Goal: Check status

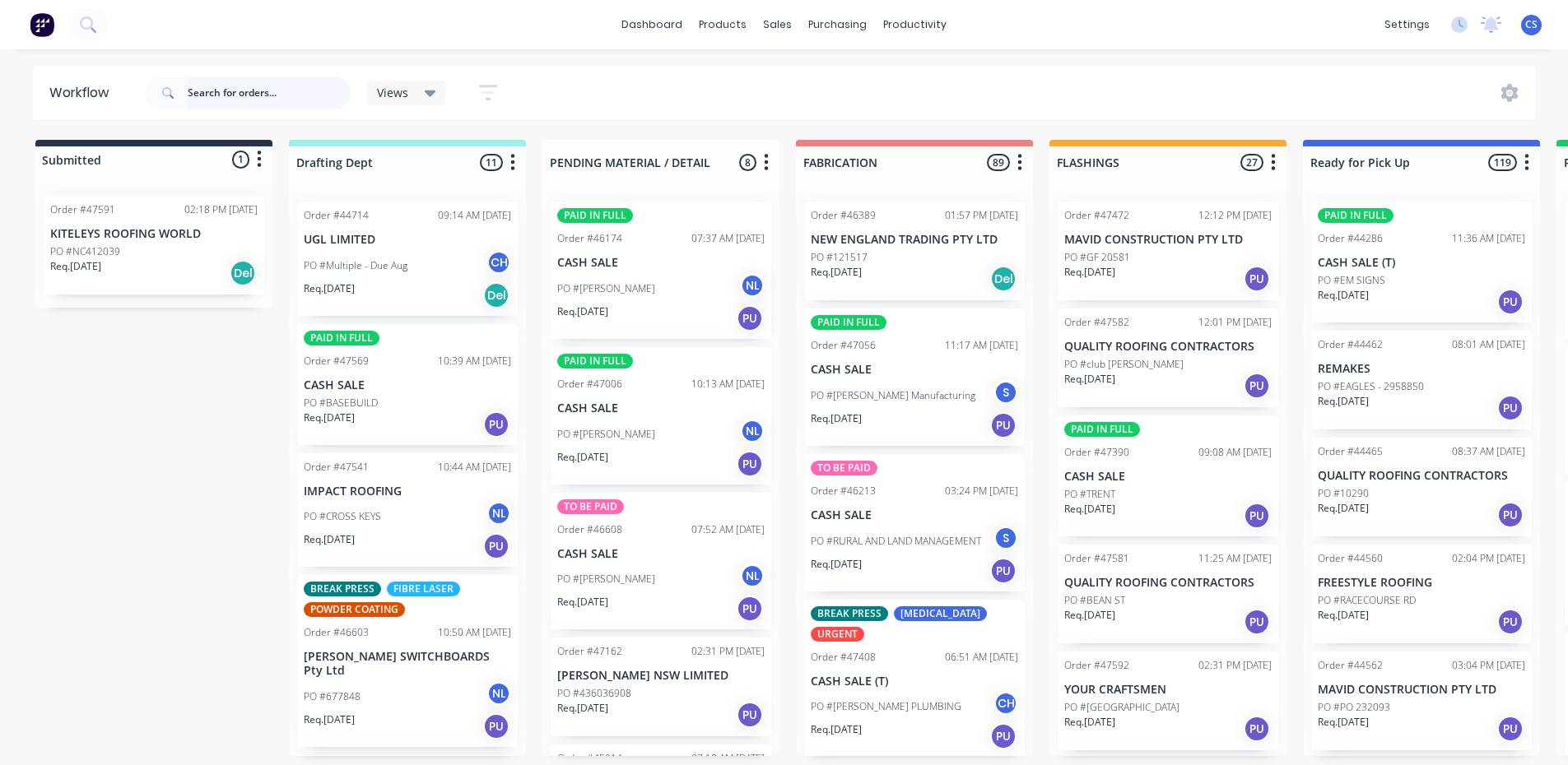
click at [228, 87] on input "text" at bounding box center [269, 93] width 163 height 33
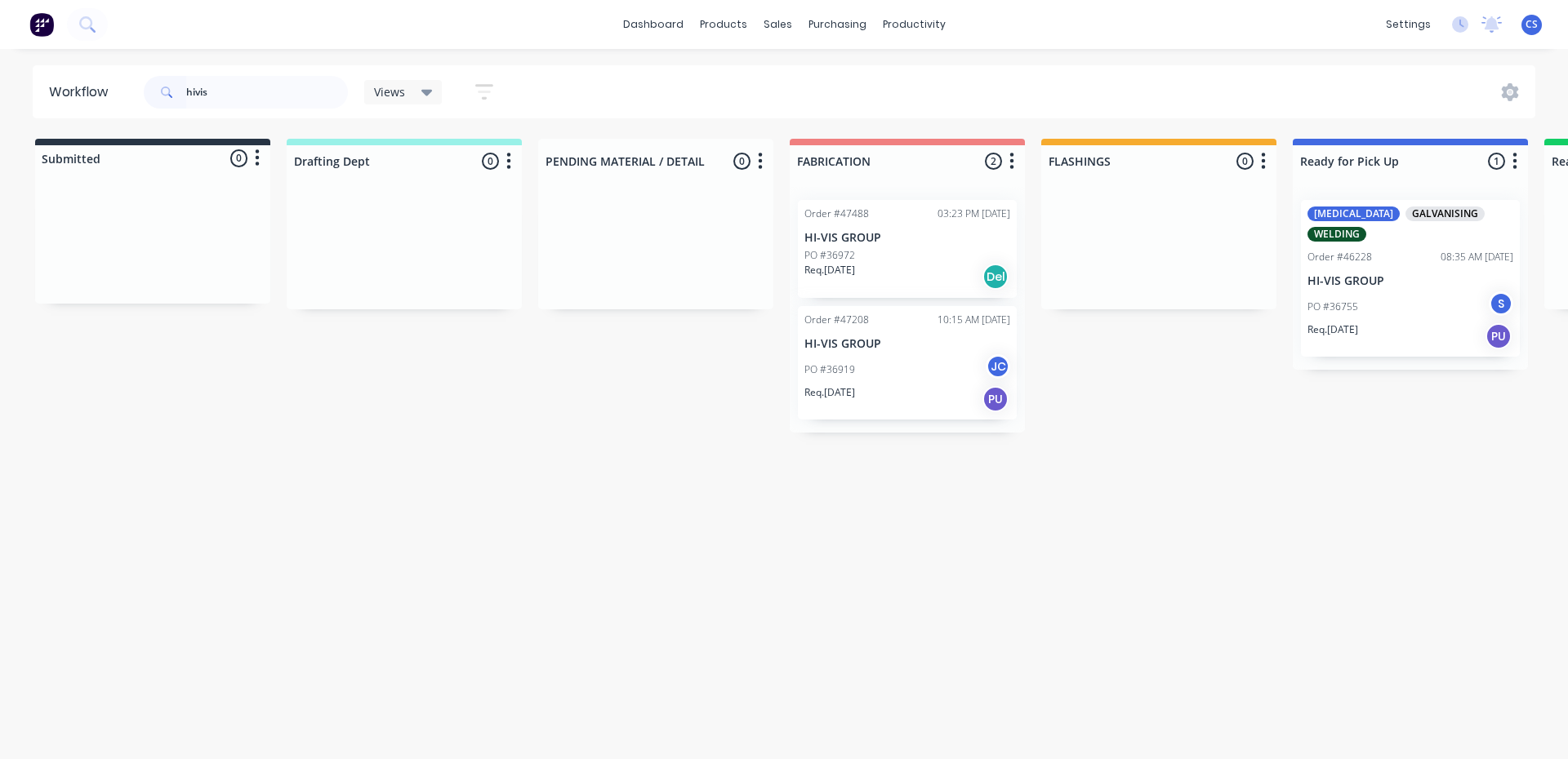
click at [881, 365] on div "PO #36919 JC" at bounding box center [908, 370] width 206 height 31
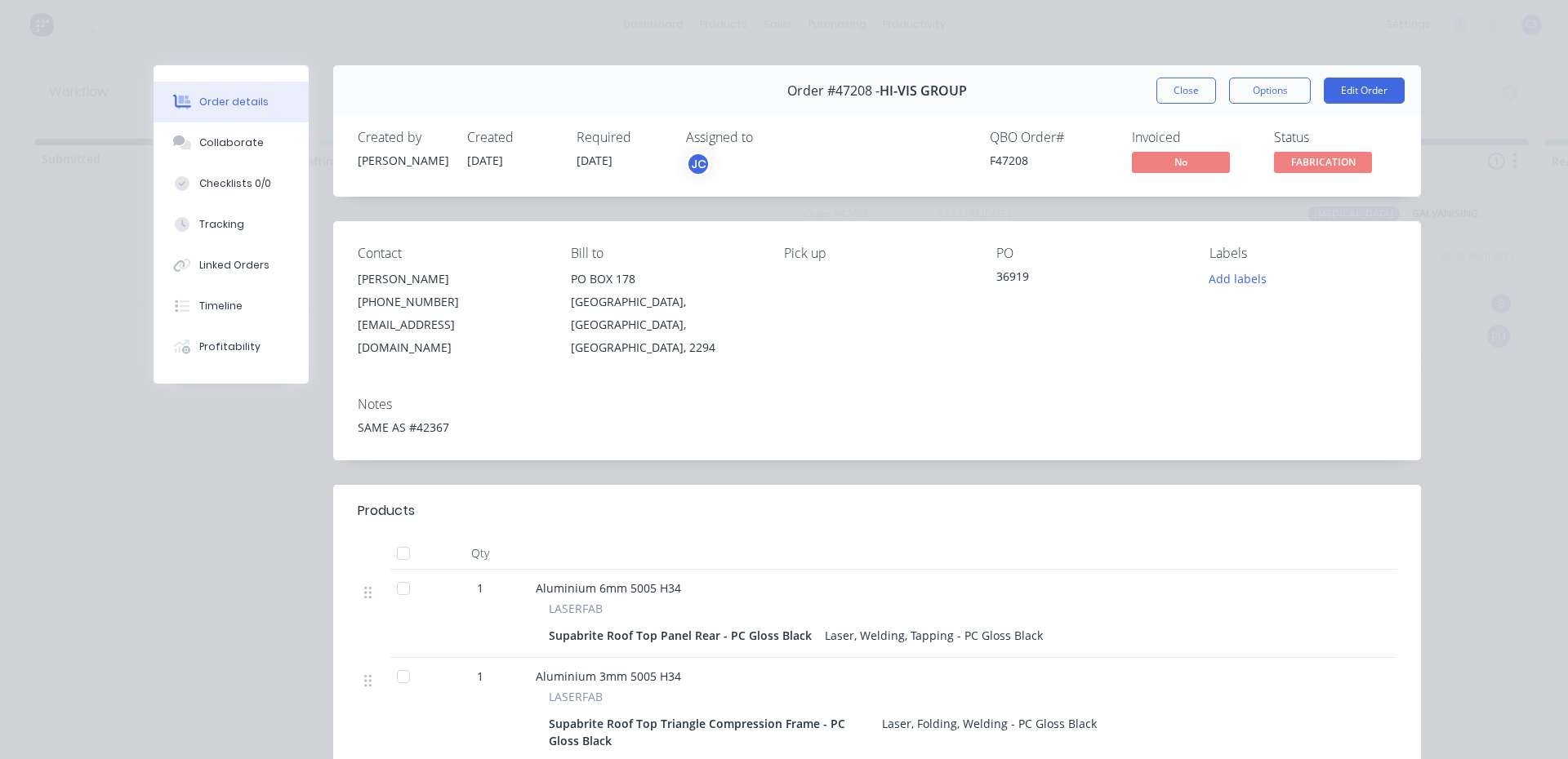
click at [1187, 102] on button "Close" at bounding box center [1186, 91] width 59 height 26
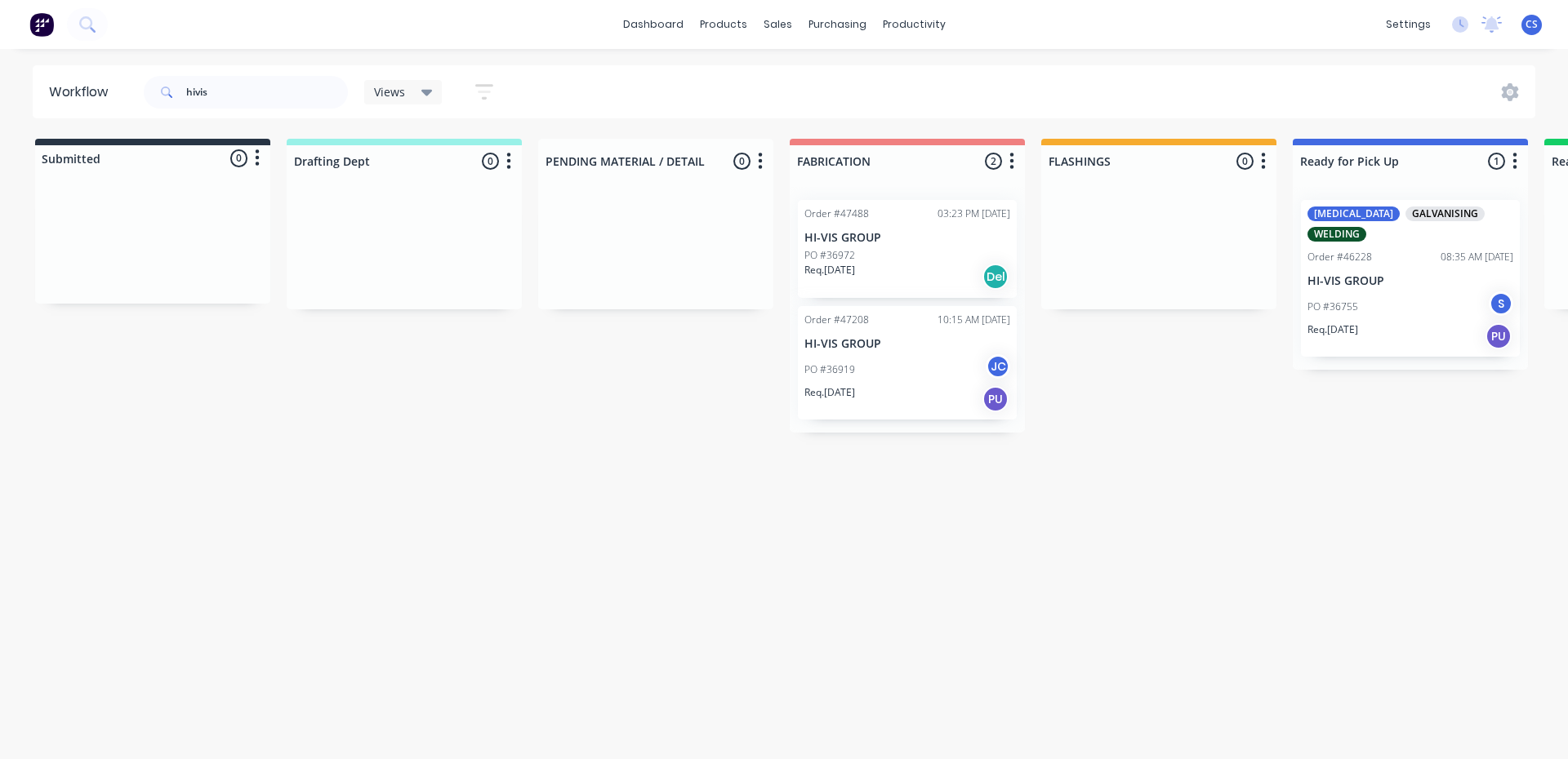
click at [945, 272] on div "Req. [DATE] Del" at bounding box center [908, 277] width 206 height 28
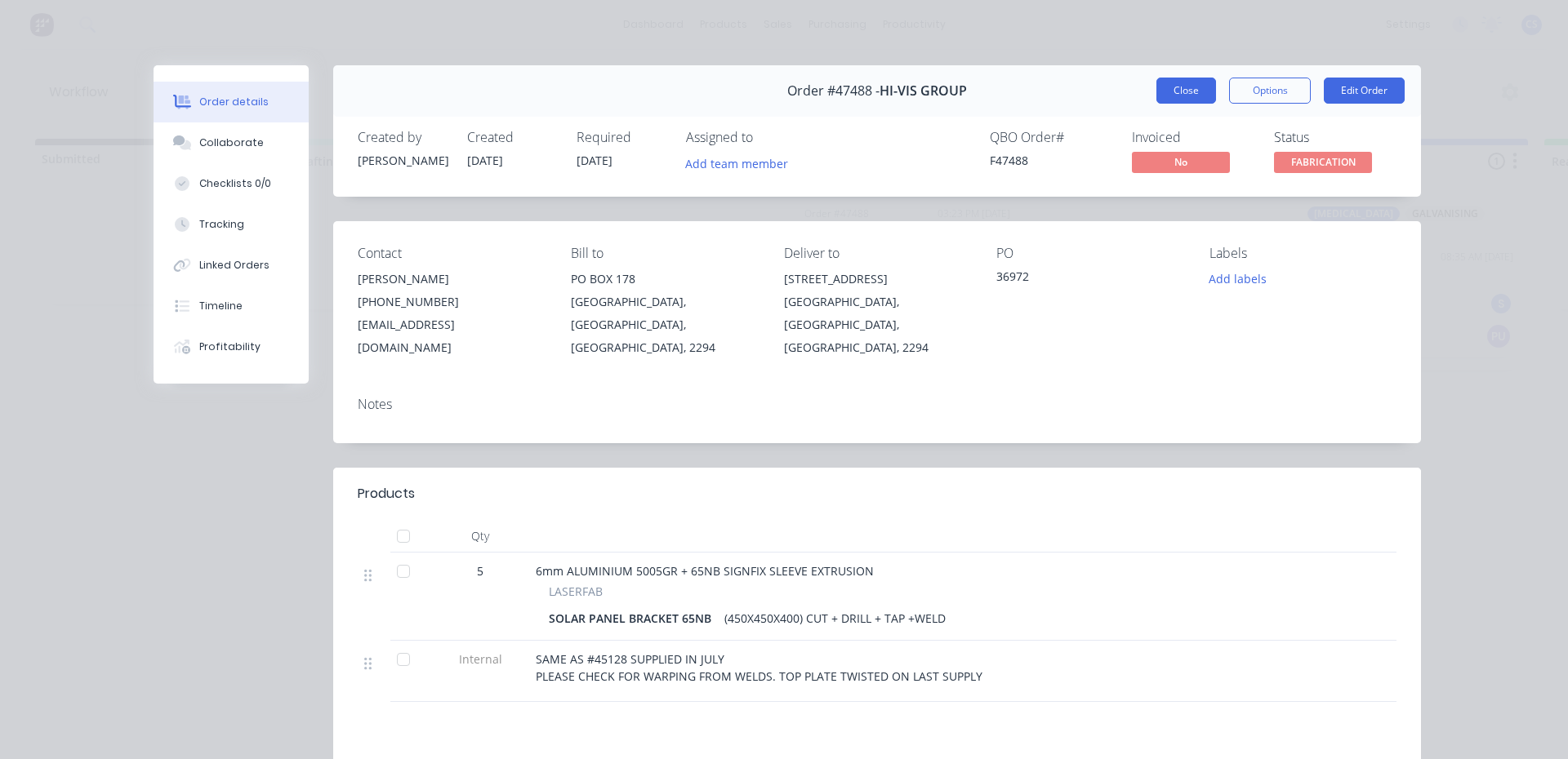
click at [1206, 97] on button "Close" at bounding box center [1186, 91] width 59 height 26
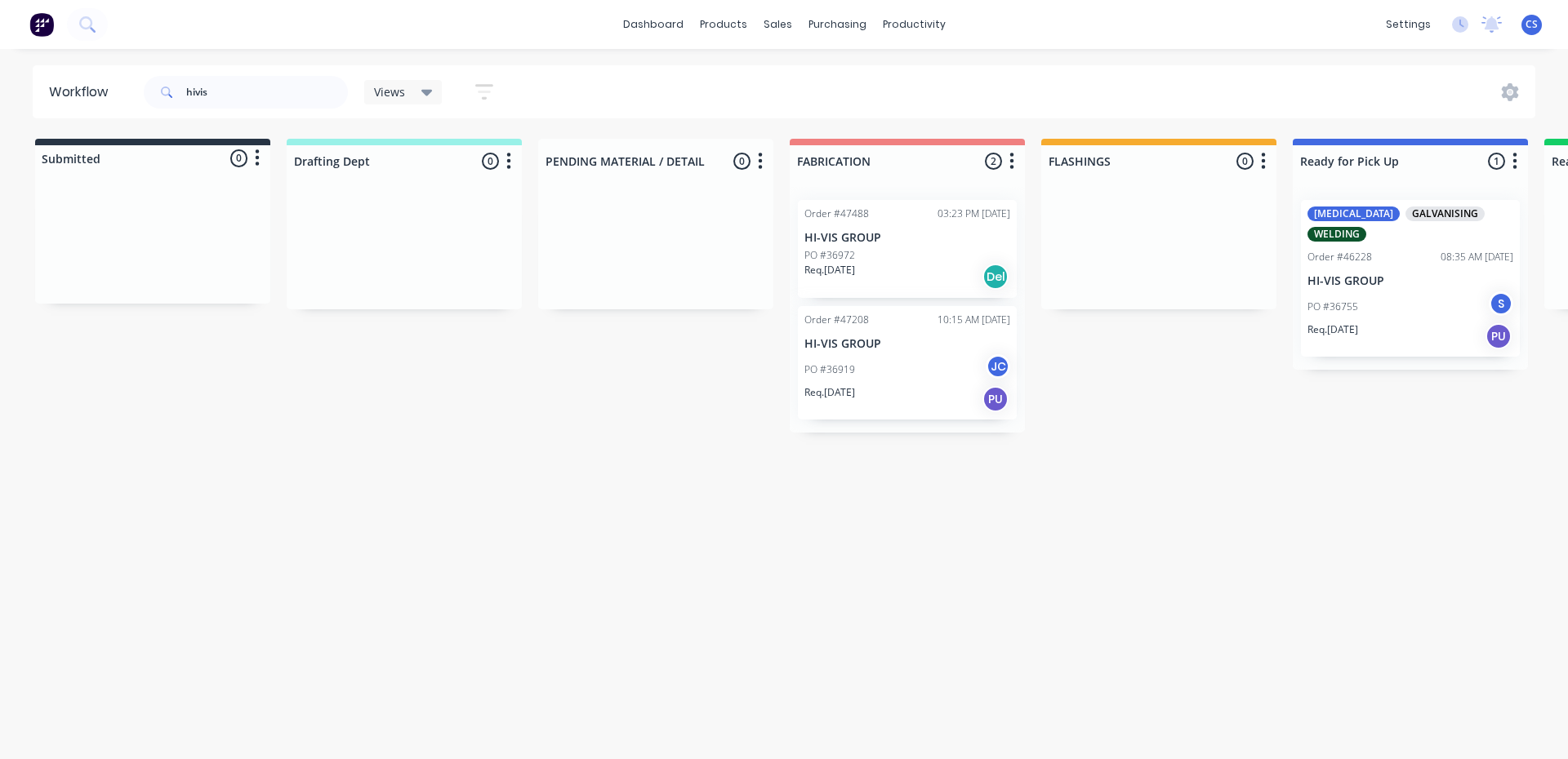
click at [1362, 291] on div "PO #36755 S" at bounding box center [1410, 307] width 206 height 31
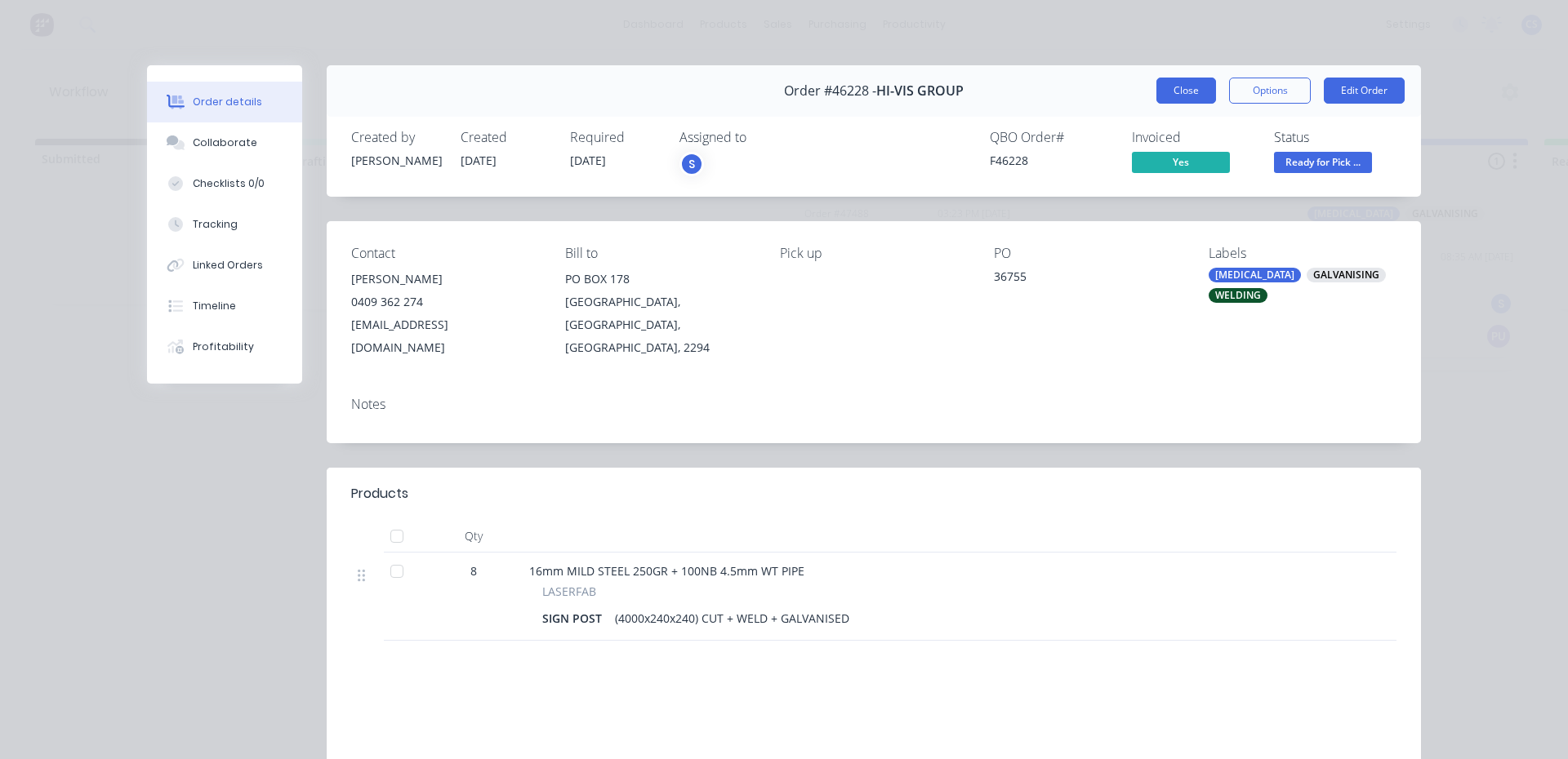
click at [1186, 89] on button "Close" at bounding box center [1186, 91] width 59 height 26
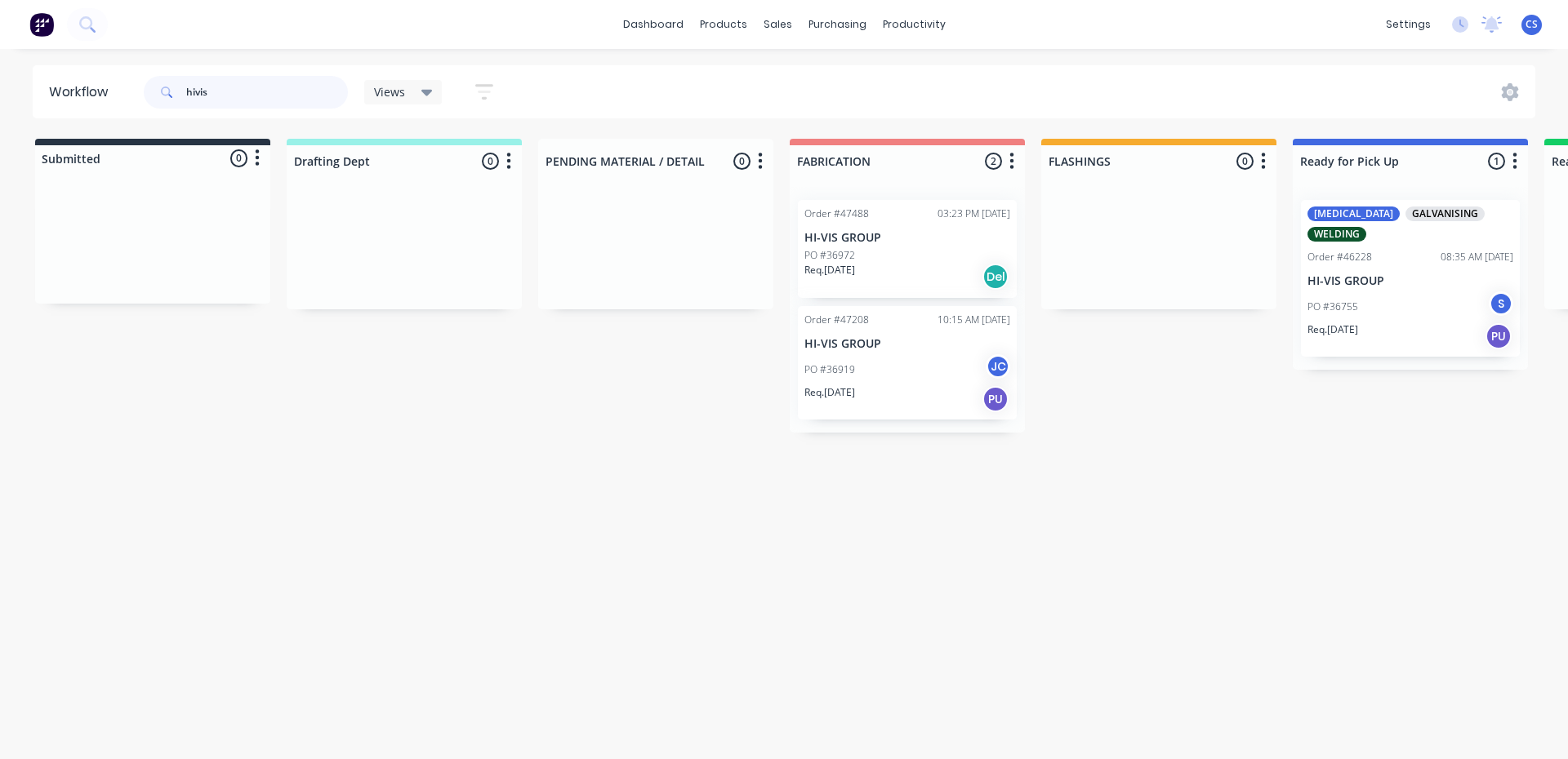
click at [308, 90] on input "hivis" at bounding box center [267, 92] width 161 height 33
drag, startPoint x: 210, startPoint y: 101, endPoint x: 133, endPoint y: 103, distance: 77.0
click at [133, 103] on header "Workflow hivis Views Save new view None (Default) edit Nilesh edit Production e…" at bounding box center [784, 91] width 1503 height 53
type input "qual"
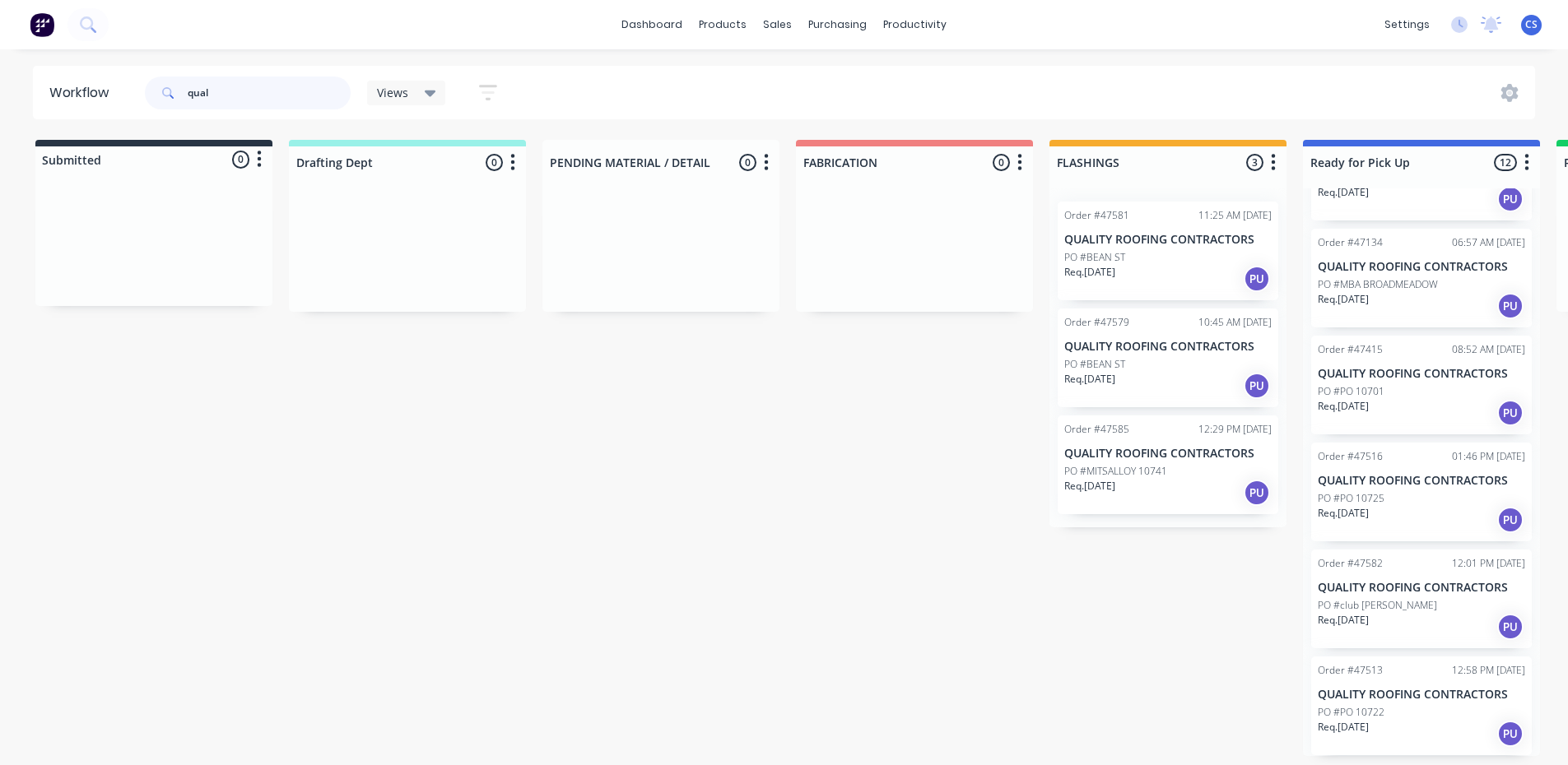
scroll to position [3, 0]
click at [1404, 726] on div "Req. [DATE] PU" at bounding box center [1421, 734] width 208 height 28
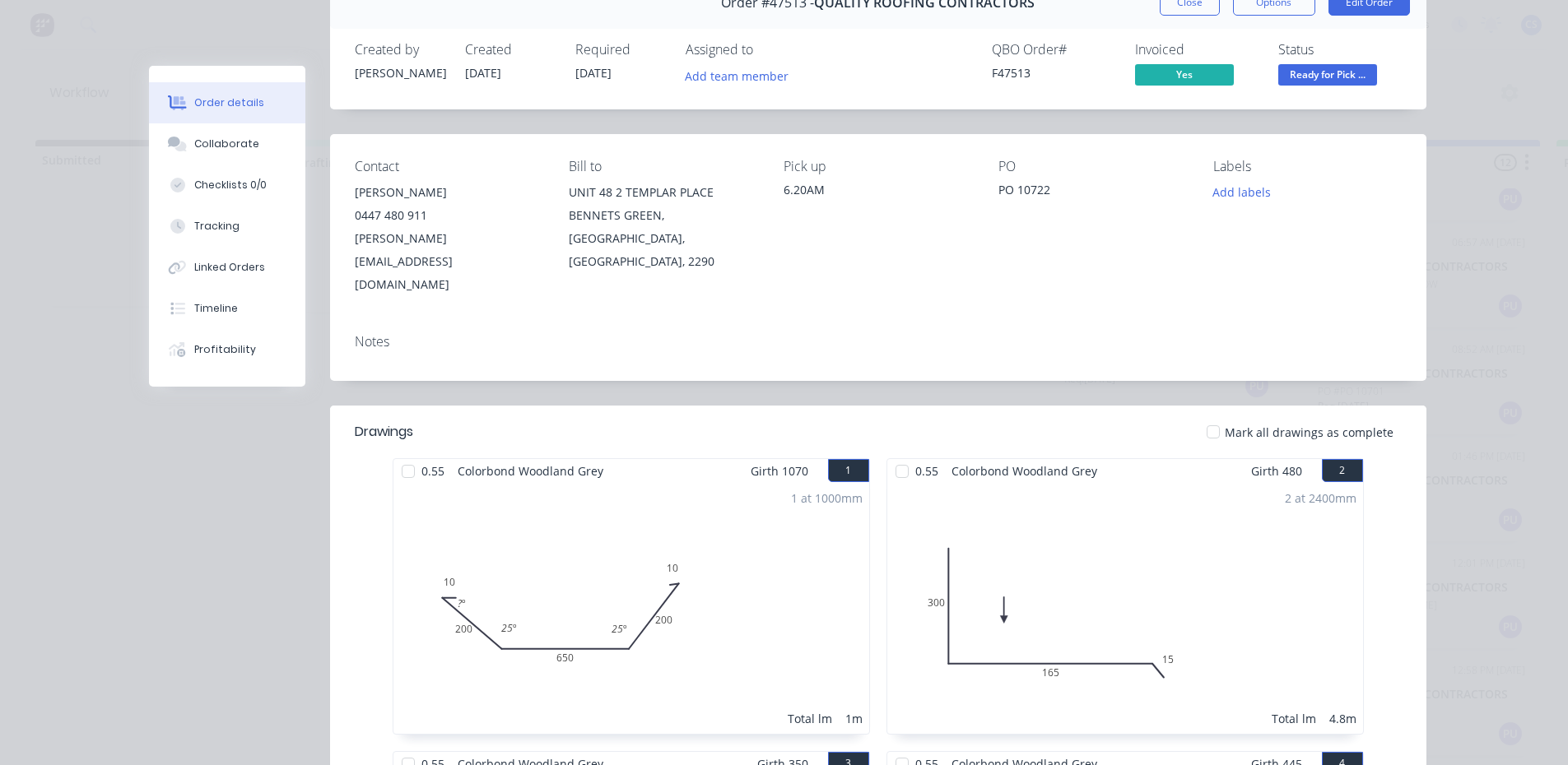
scroll to position [82, 0]
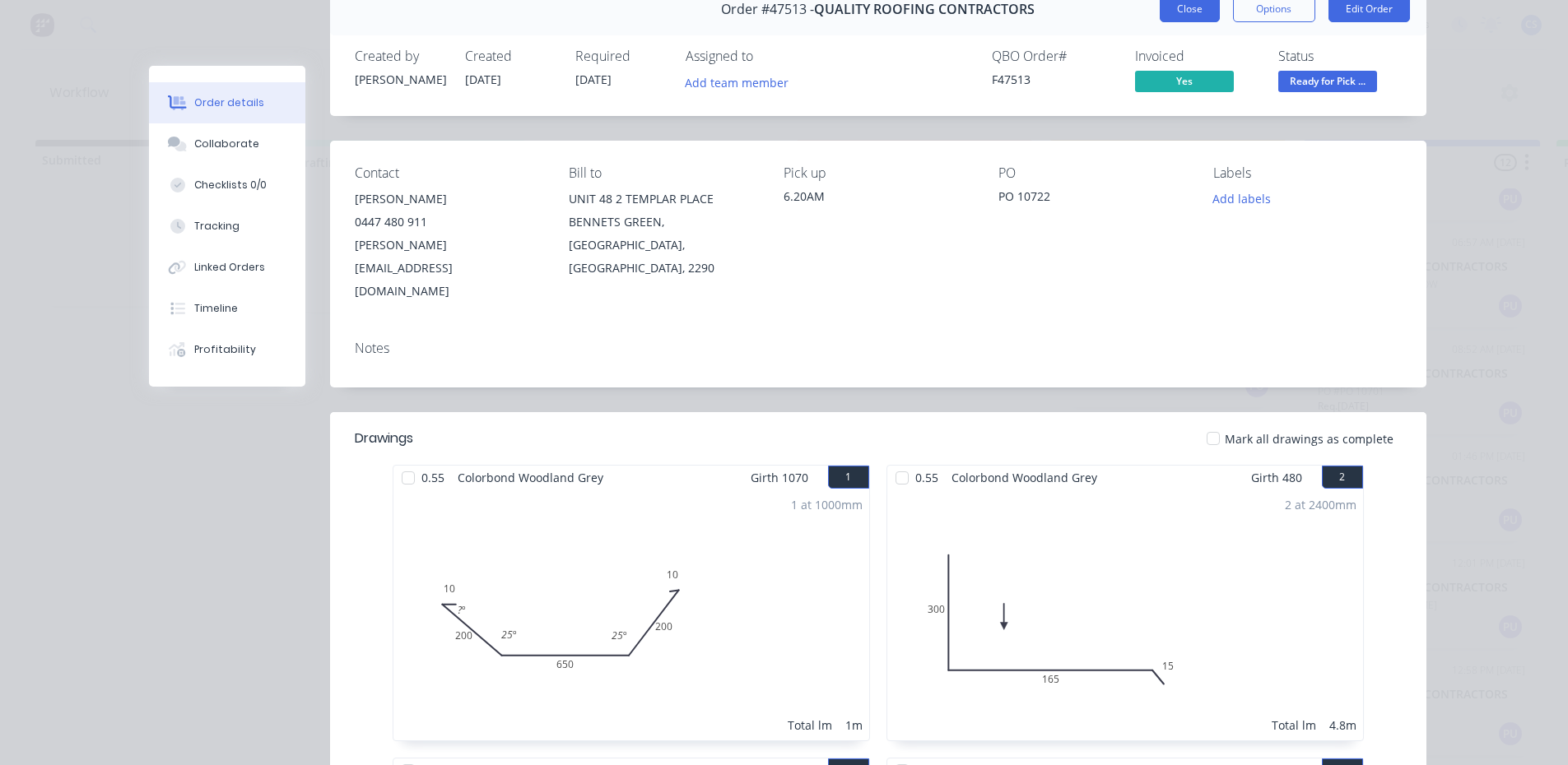
click at [1195, 18] on button "Close" at bounding box center [1189, 9] width 60 height 27
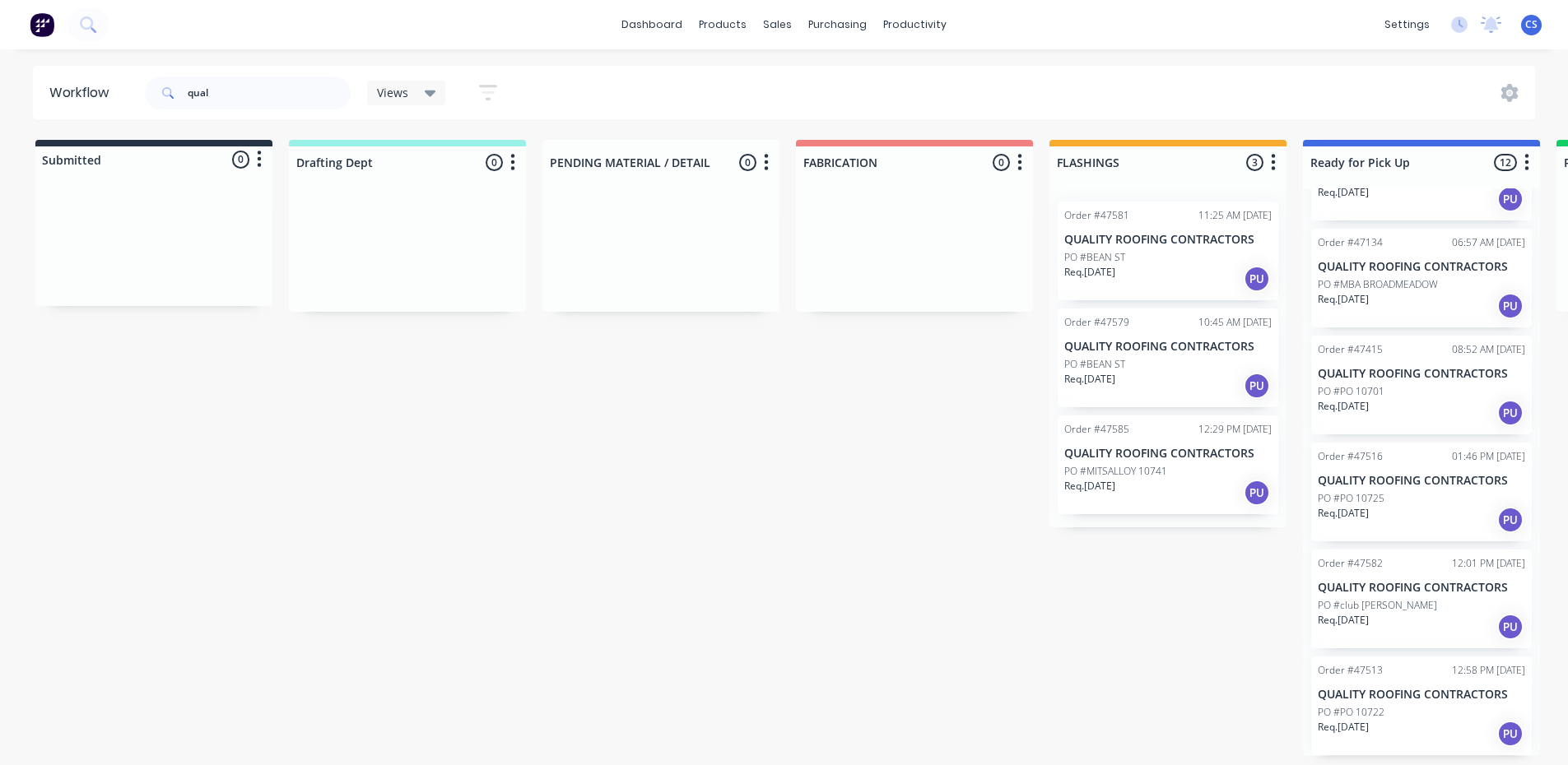
click at [1391, 651] on div "Order #44465 08:37 AM [DATE] QUALITY ROOFING CONTRACTORS PO #10290 Req. [DATE] …" at bounding box center [1422, 472] width 237 height 568
click at [1386, 604] on p "PO #club [PERSON_NAME]" at bounding box center [1377, 606] width 120 height 15
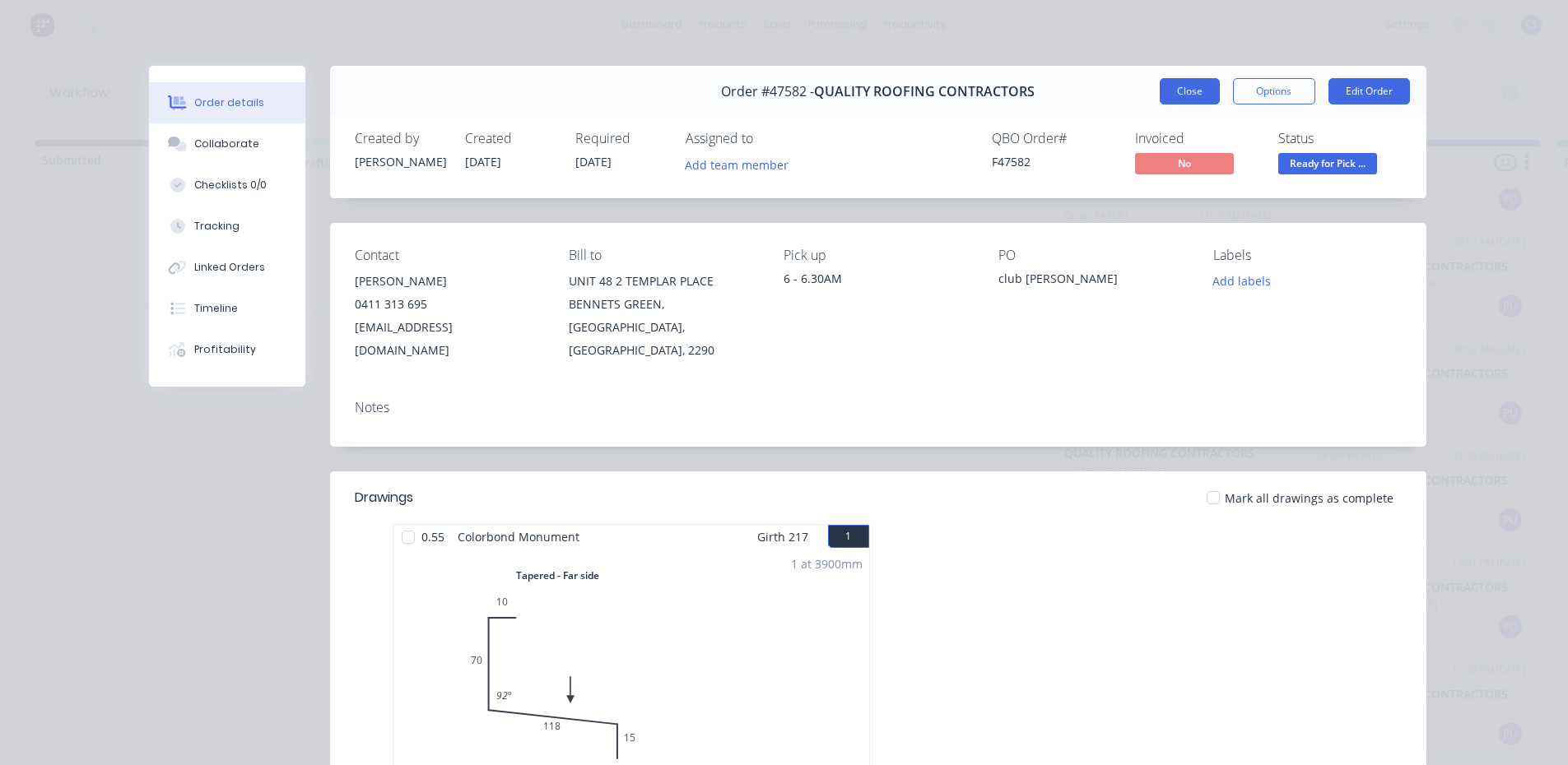
click at [1163, 95] on button "Close" at bounding box center [1189, 91] width 60 height 27
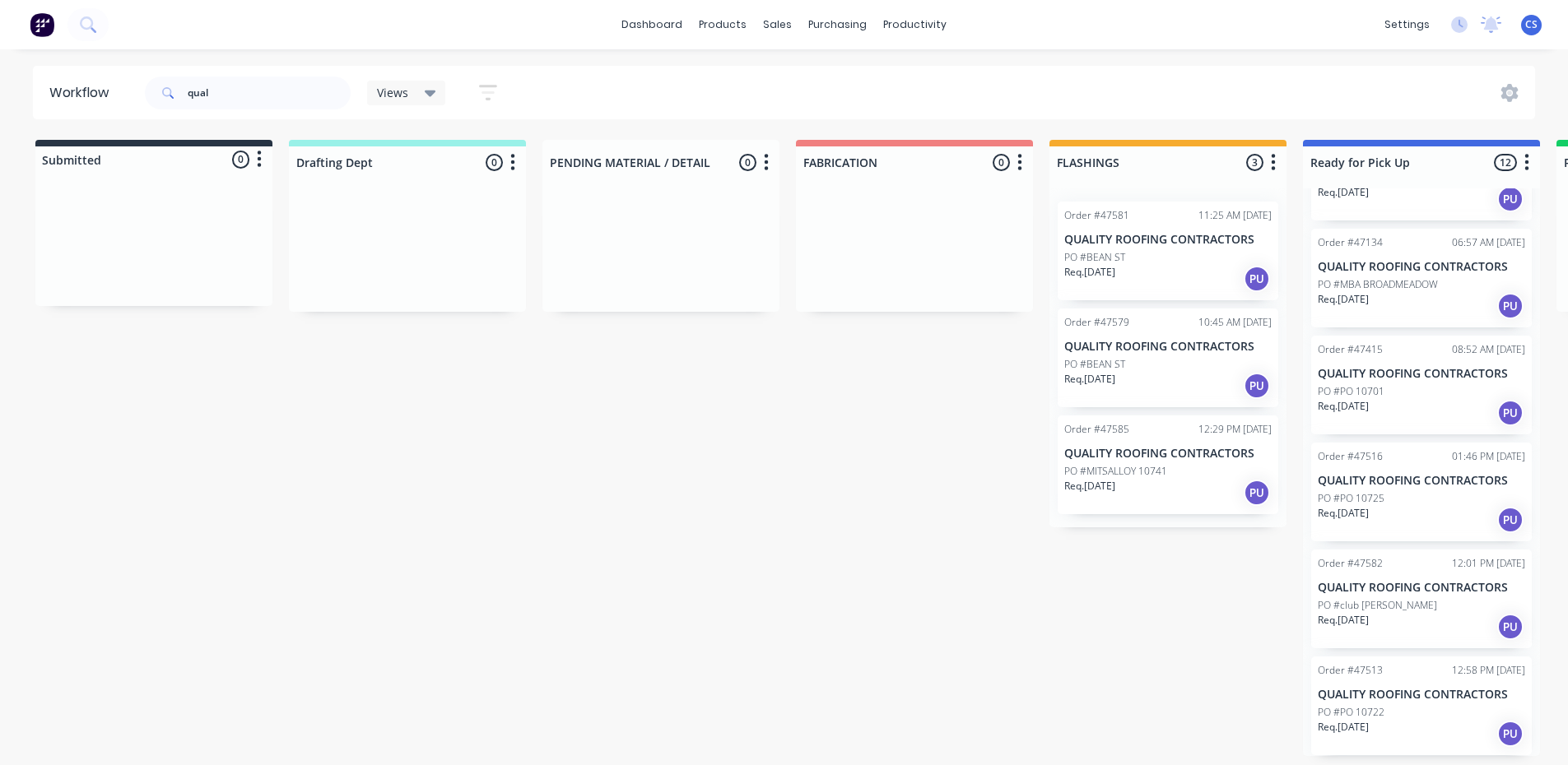
click at [1110, 451] on p "QUALITY ROOFING CONTRACTORS" at bounding box center [1168, 453] width 208 height 14
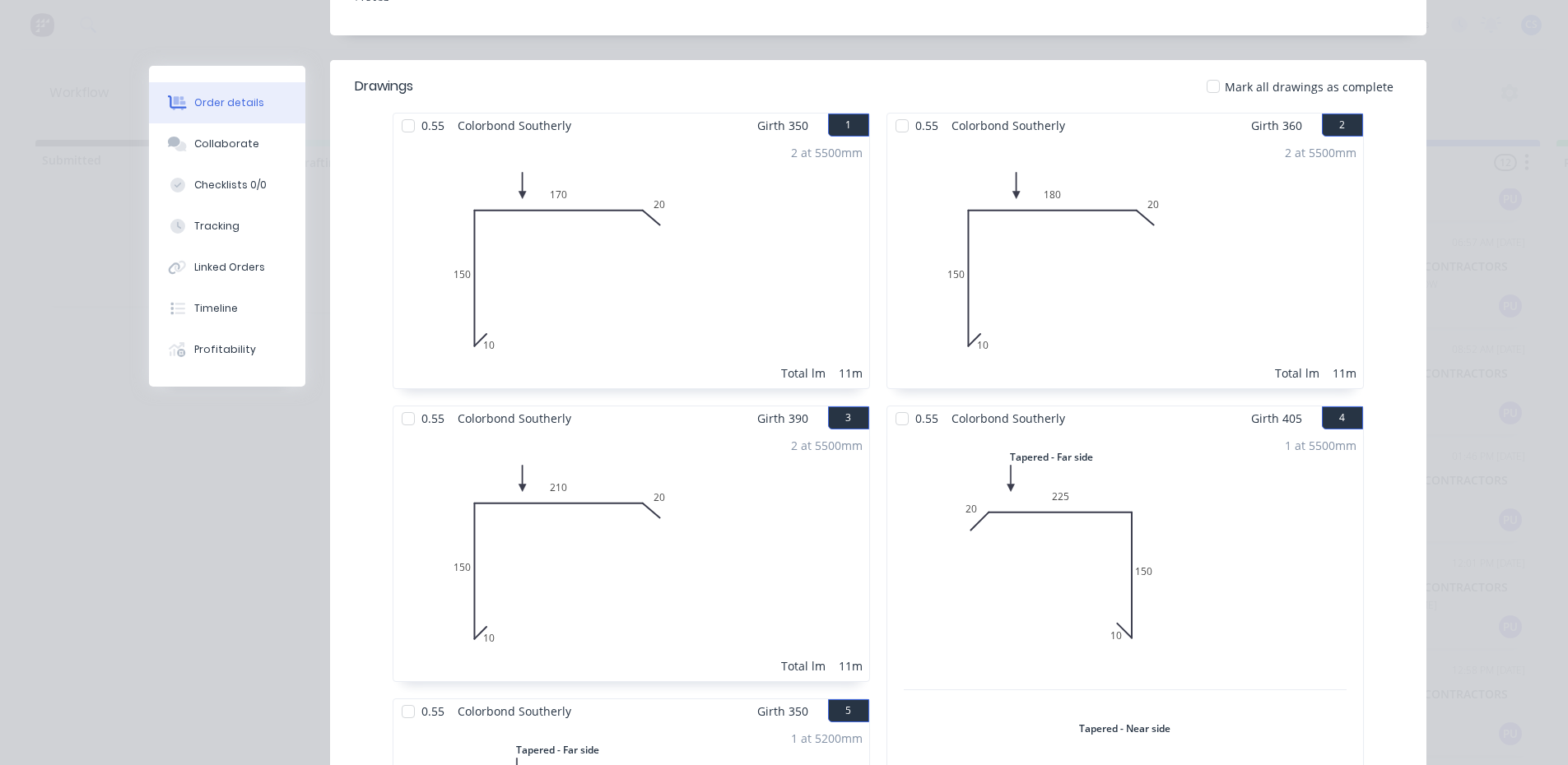
scroll to position [0, 0]
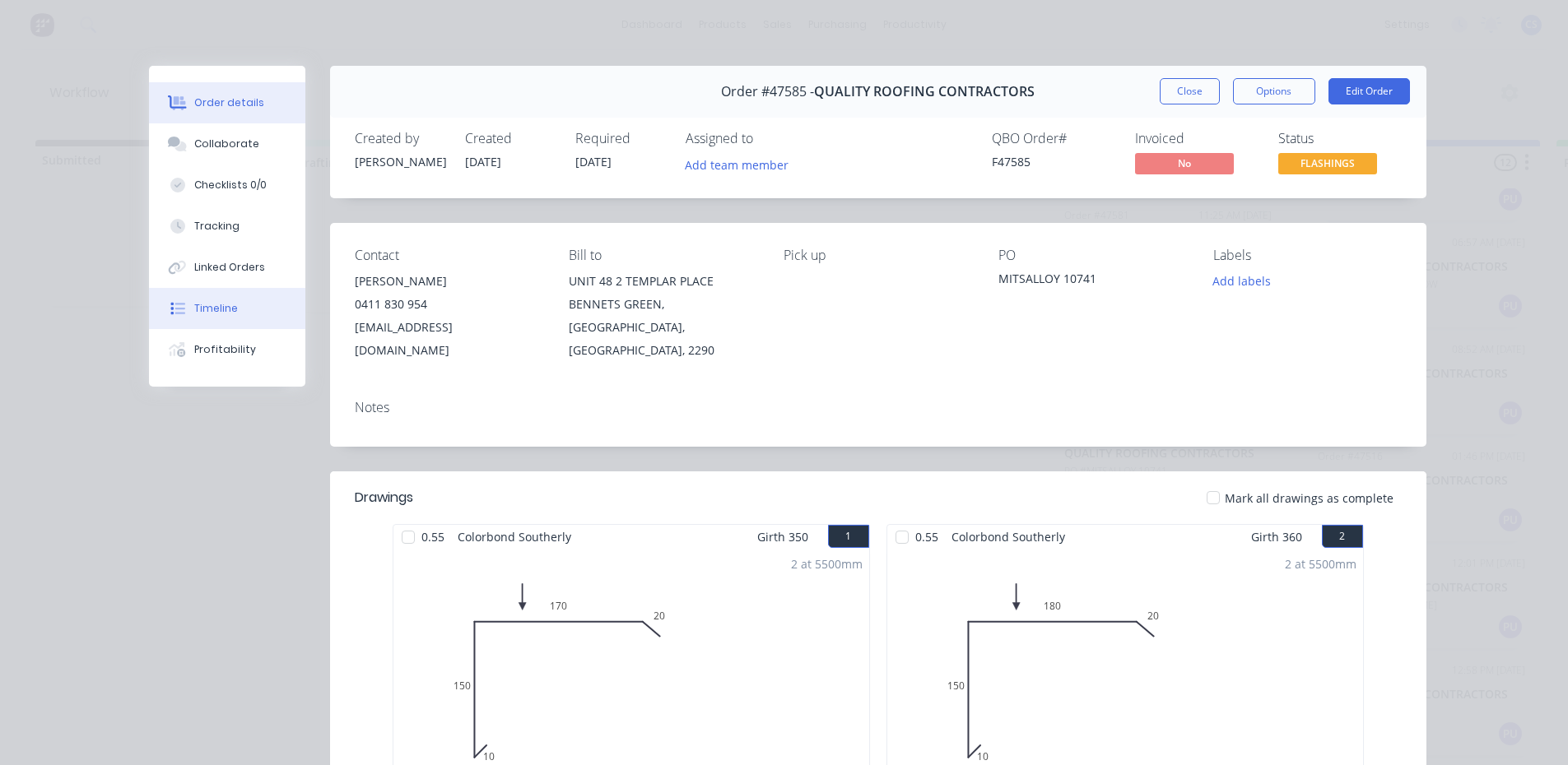
click at [207, 302] on div "Timeline" at bounding box center [216, 309] width 44 height 15
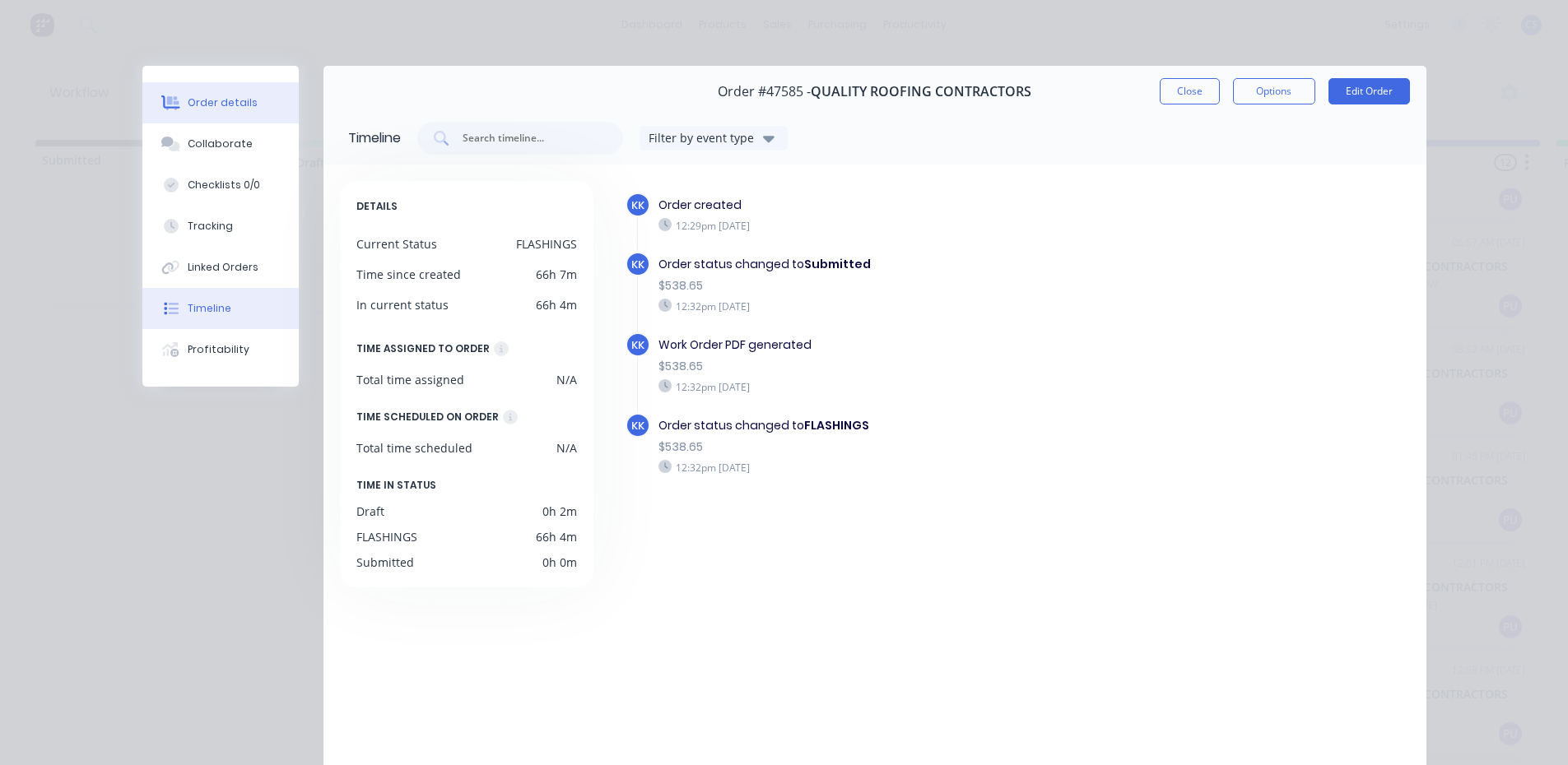
click at [195, 102] on div "Order details" at bounding box center [222, 103] width 70 height 15
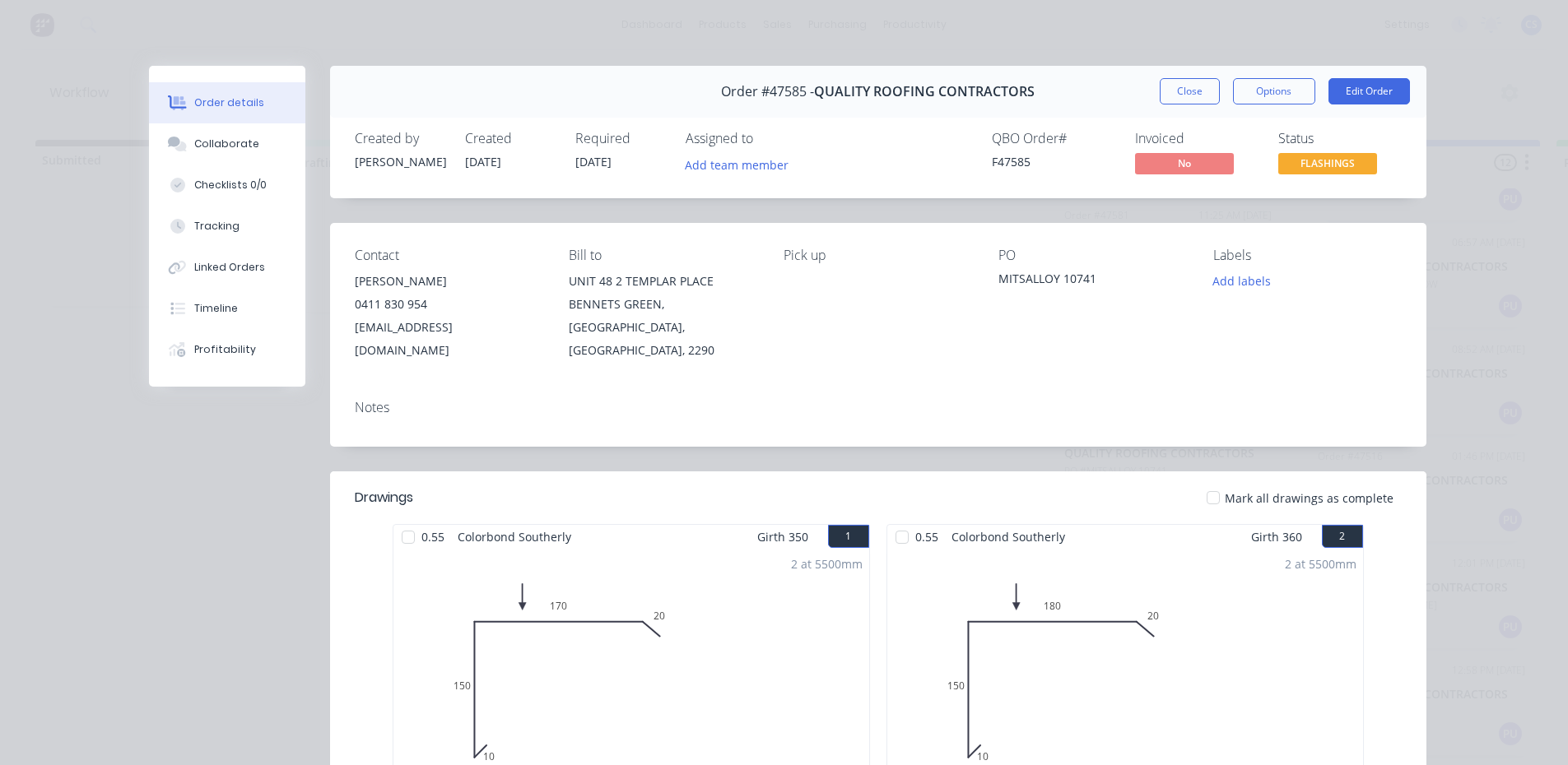
click at [1191, 105] on div "Order #47585 - QUALITY ROOFING CONTRACTORS Close Options Edit Order" at bounding box center [878, 91] width 1097 height 51
click at [1191, 93] on button "Close" at bounding box center [1189, 91] width 60 height 27
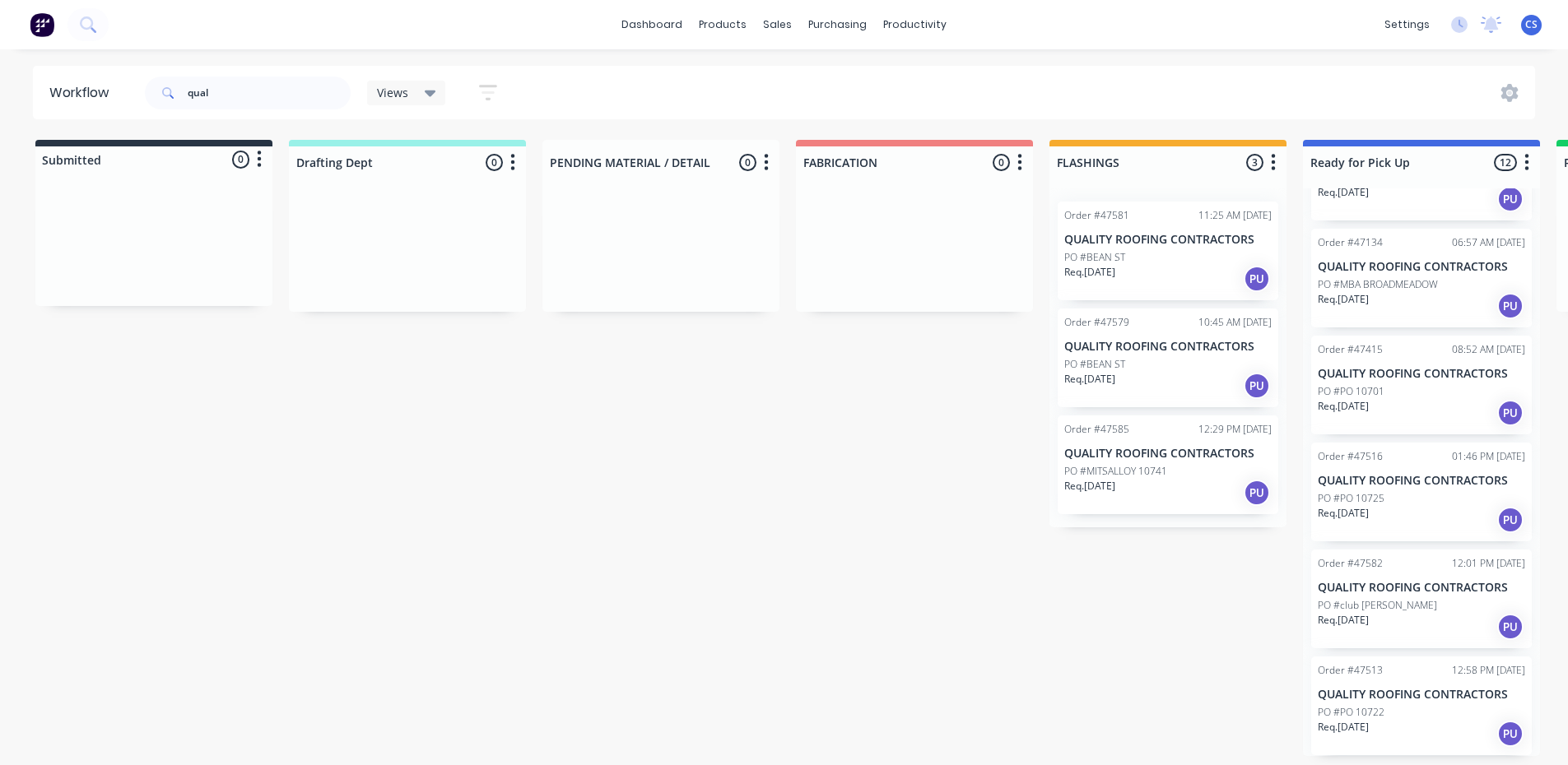
click at [1397, 628] on div "Req. [DATE] PU" at bounding box center [1421, 627] width 208 height 28
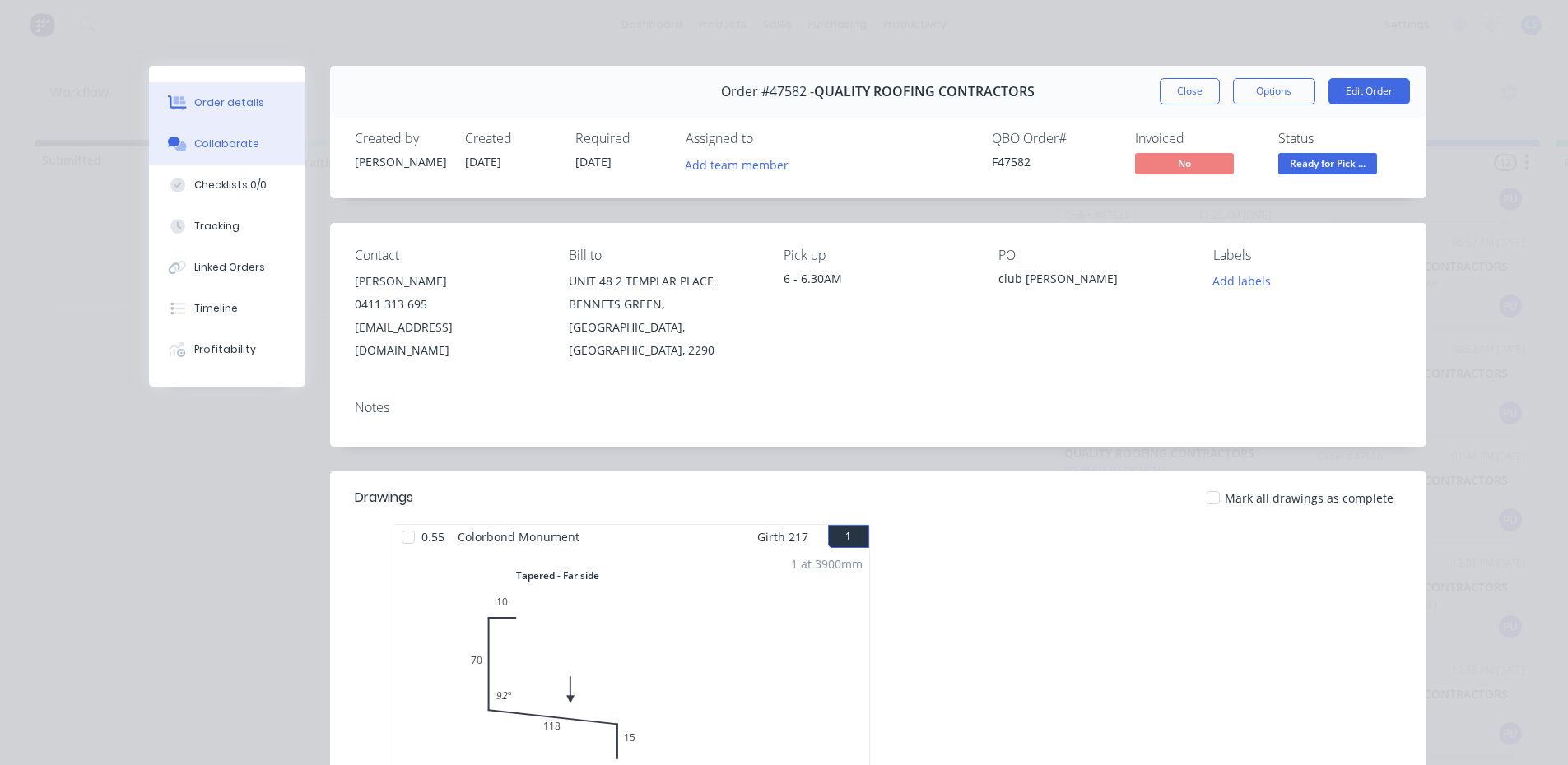
click at [252, 156] on button "Collaborate" at bounding box center [227, 144] width 156 height 41
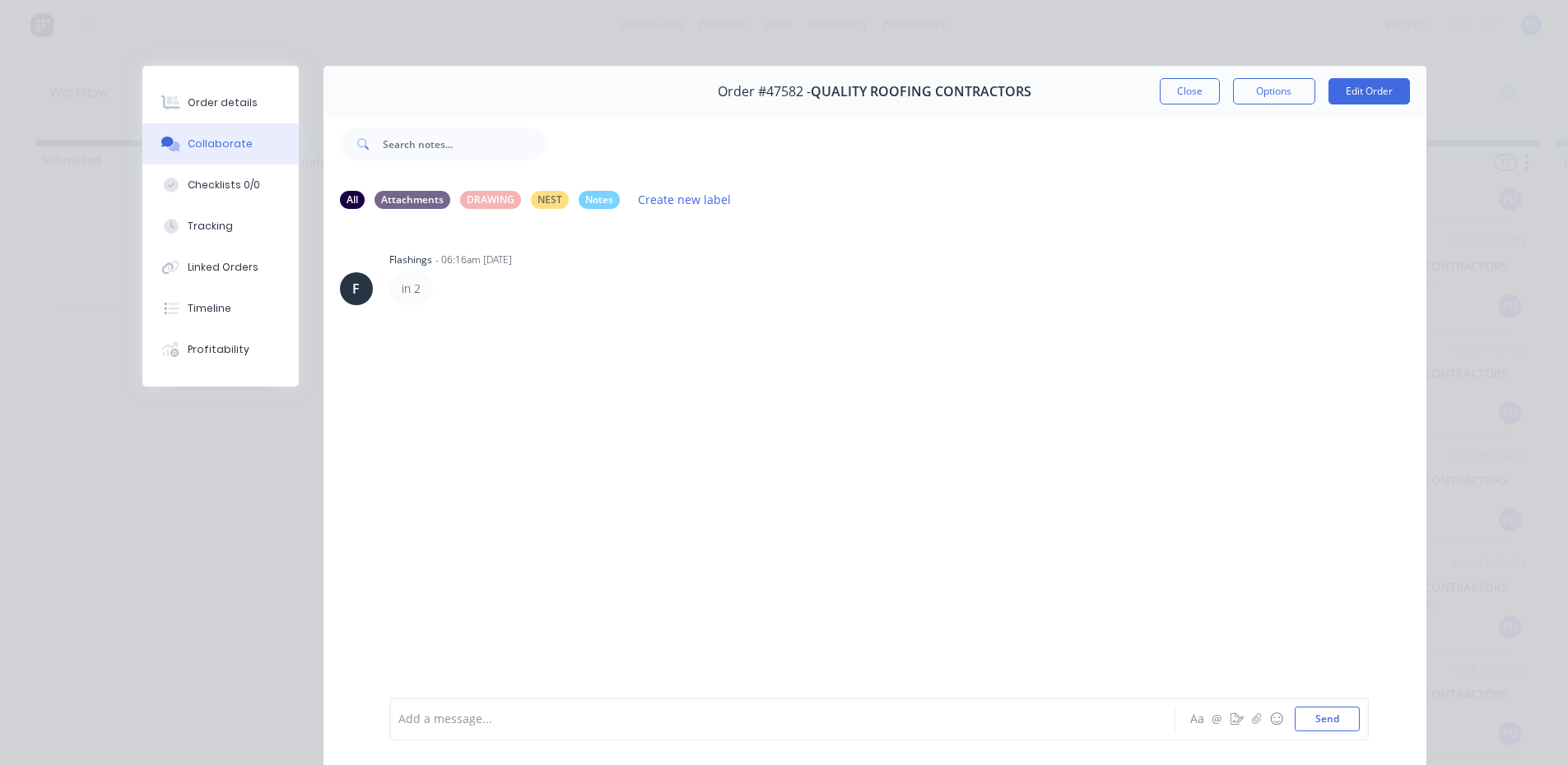
click at [603, 728] on div "Add a message..." at bounding box center [759, 719] width 721 height 25
click at [1220, 737] on div "Add a message... Aa @ ☺ Send" at bounding box center [879, 719] width 979 height 43
click at [1230, 723] on icon "button" at bounding box center [1237, 719] width 13 height 12
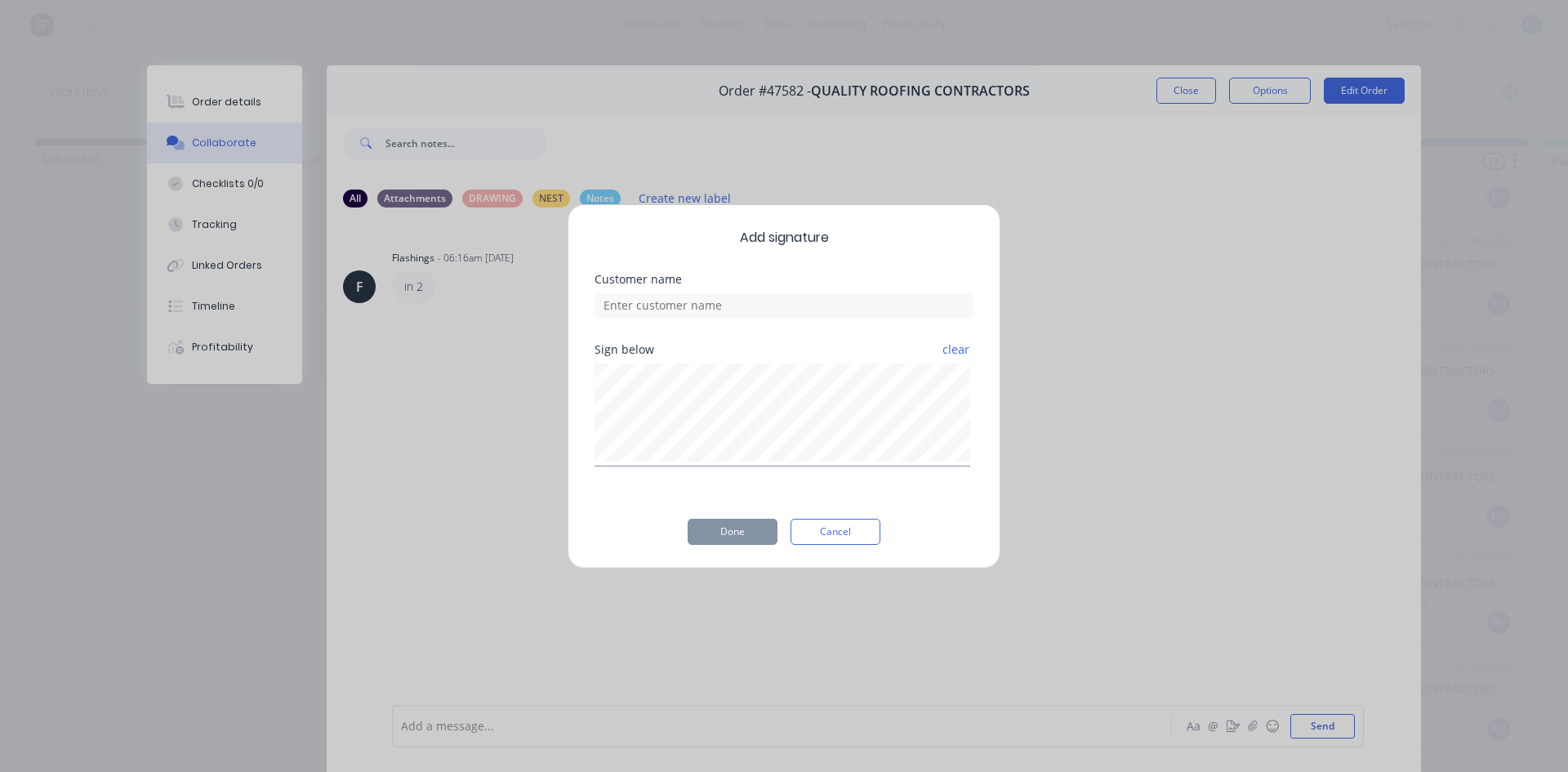
click at [768, 320] on div "Customer name" at bounding box center [784, 308] width 379 height 70
click at [768, 311] on input at bounding box center [784, 306] width 379 height 25
type input "JACKO"
drag, startPoint x: 726, startPoint y: 349, endPoint x: 680, endPoint y: 503, distance: 160.7
click at [677, 547] on div "Add signature Customer name JACKO Sign below clear Done Cancel" at bounding box center [783, 386] width 432 height 364
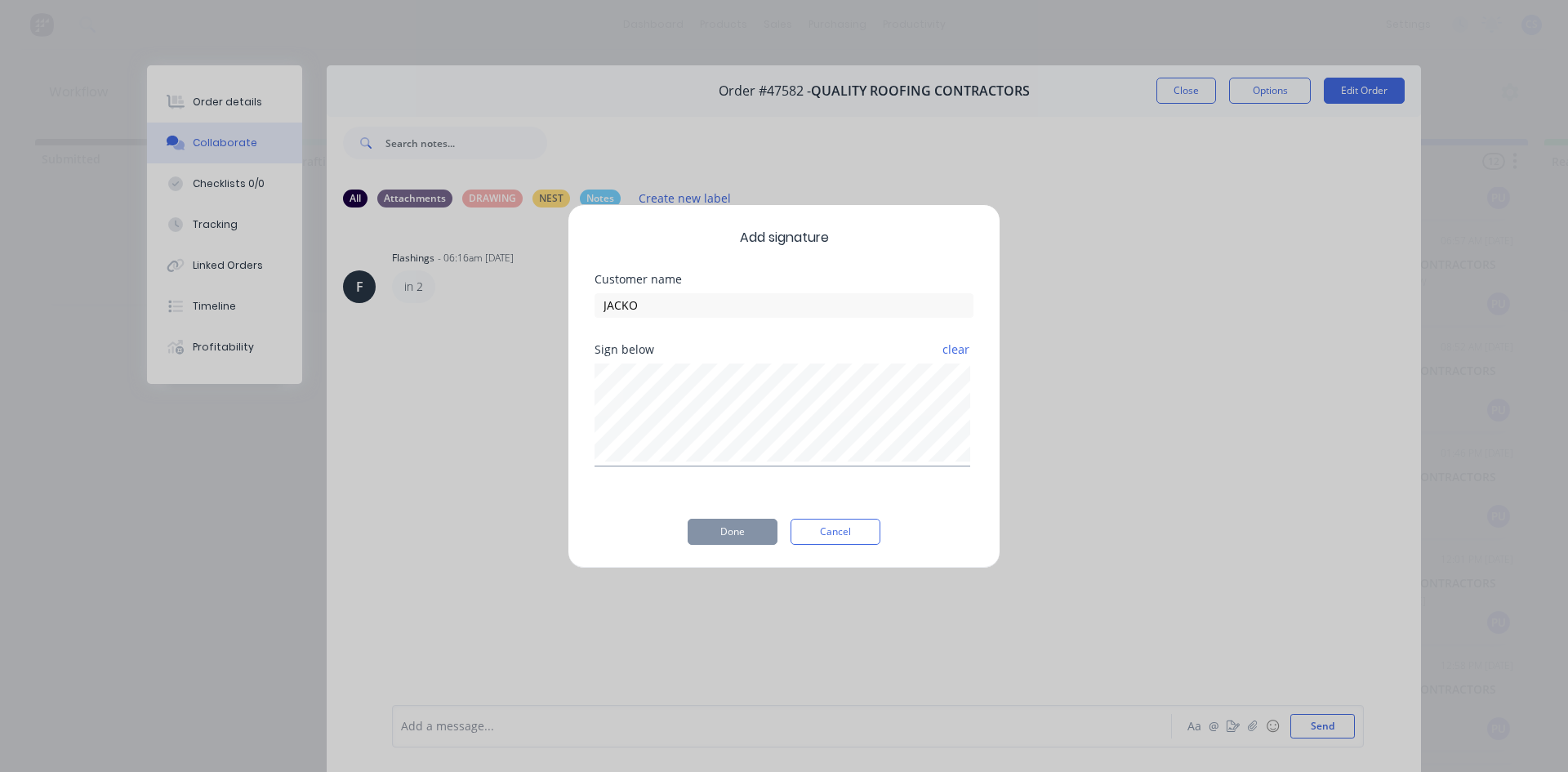
click at [680, 502] on div "Add signature Customer name JACKO Sign below clear Done Cancel" at bounding box center [783, 386] width 432 height 364
click at [716, 537] on button "Done" at bounding box center [732, 532] width 90 height 26
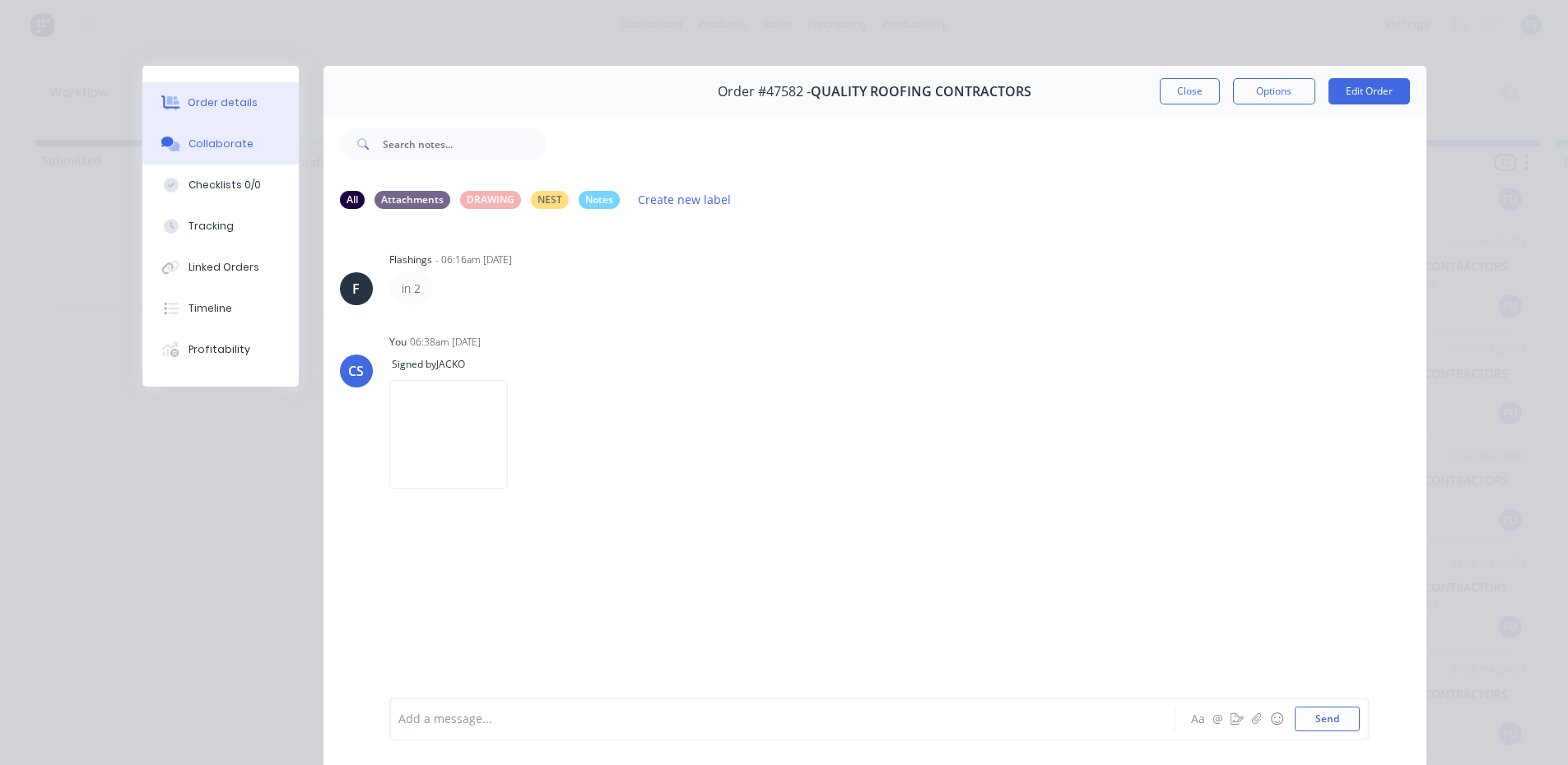
click at [191, 119] on button "Order details" at bounding box center [221, 103] width 156 height 41
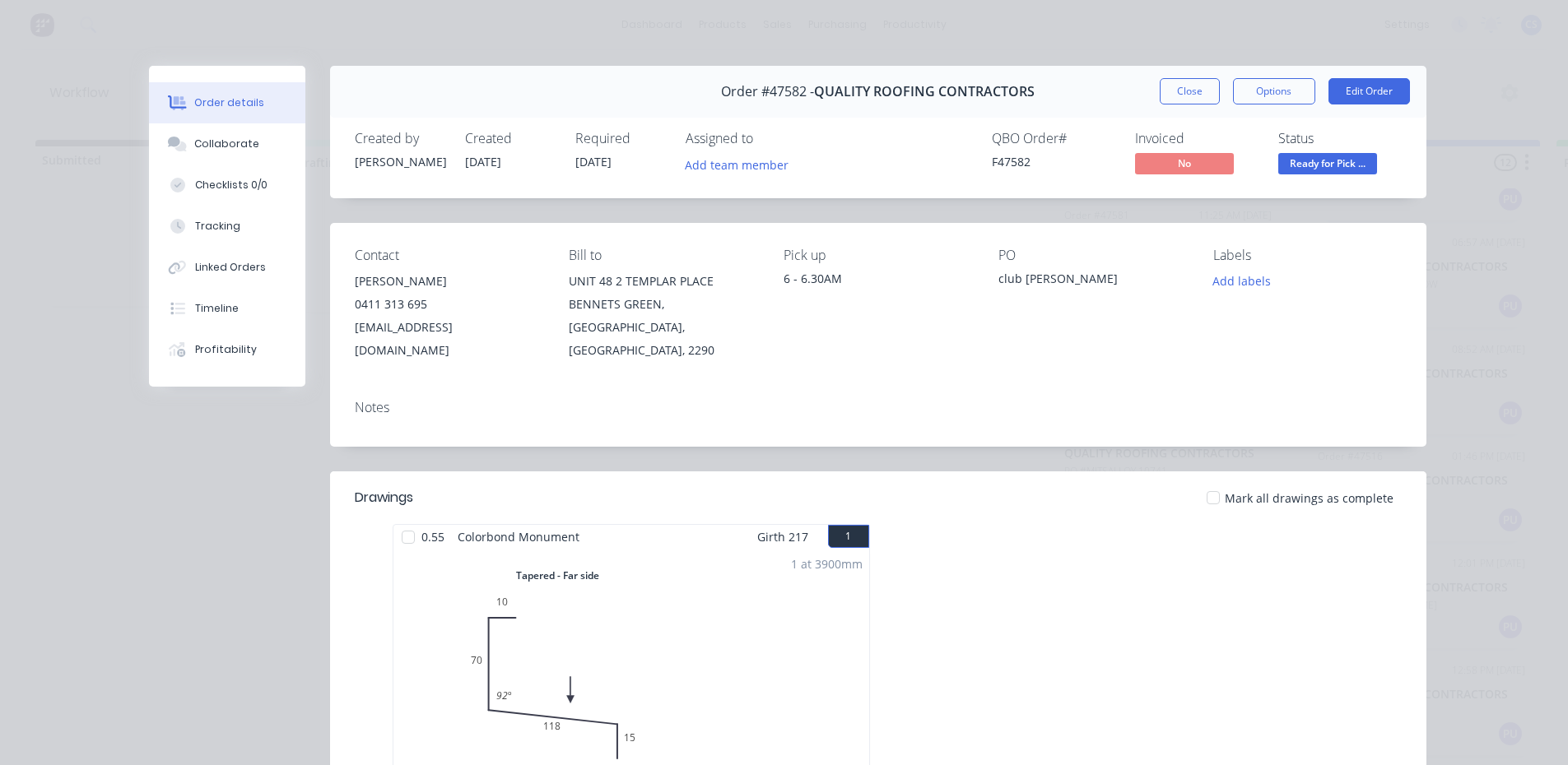
click at [1309, 160] on span "Ready for Pick ..." at bounding box center [1327, 163] width 99 height 21
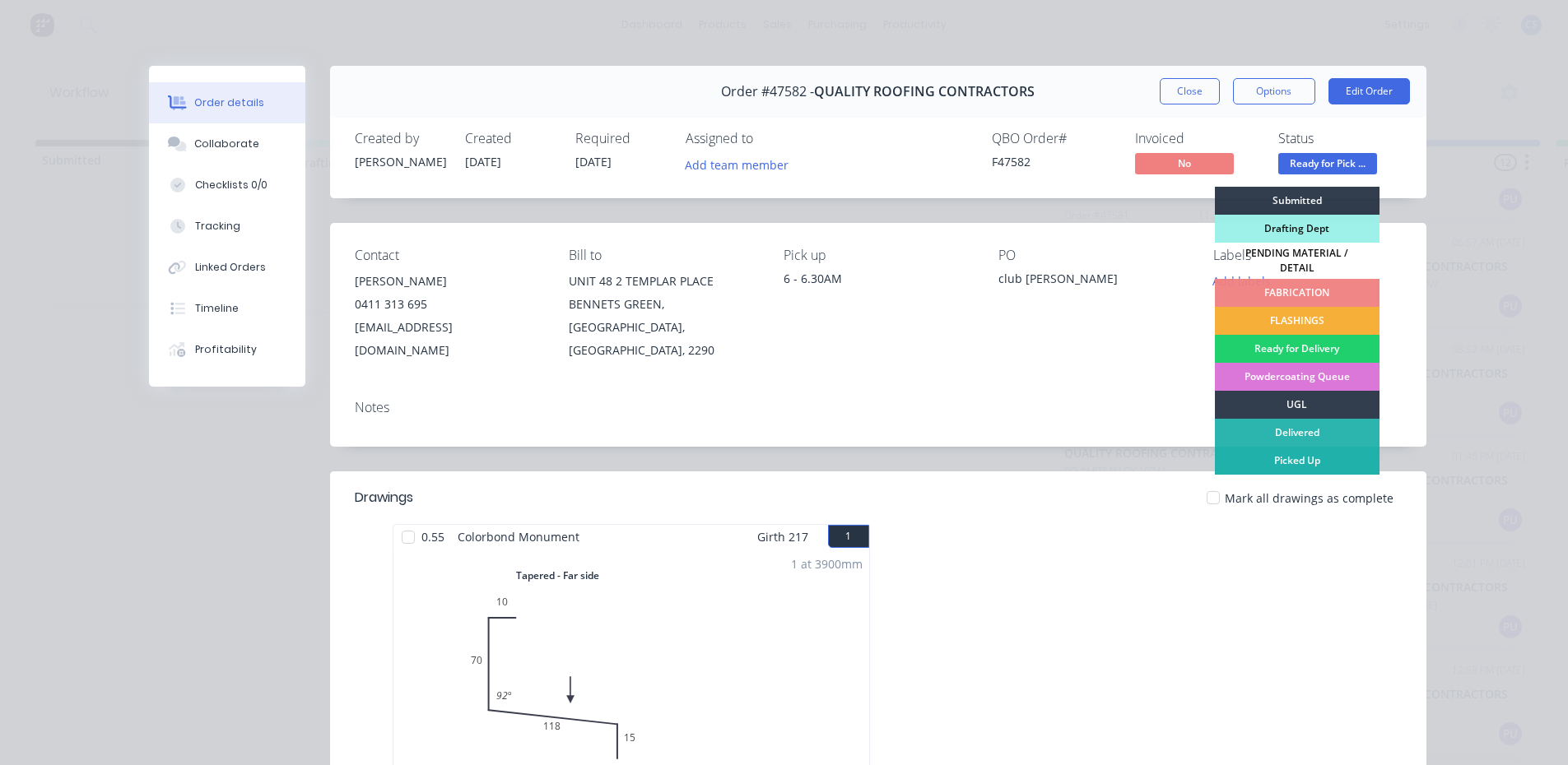
click at [1329, 456] on div "Picked Up" at bounding box center [1297, 460] width 164 height 28
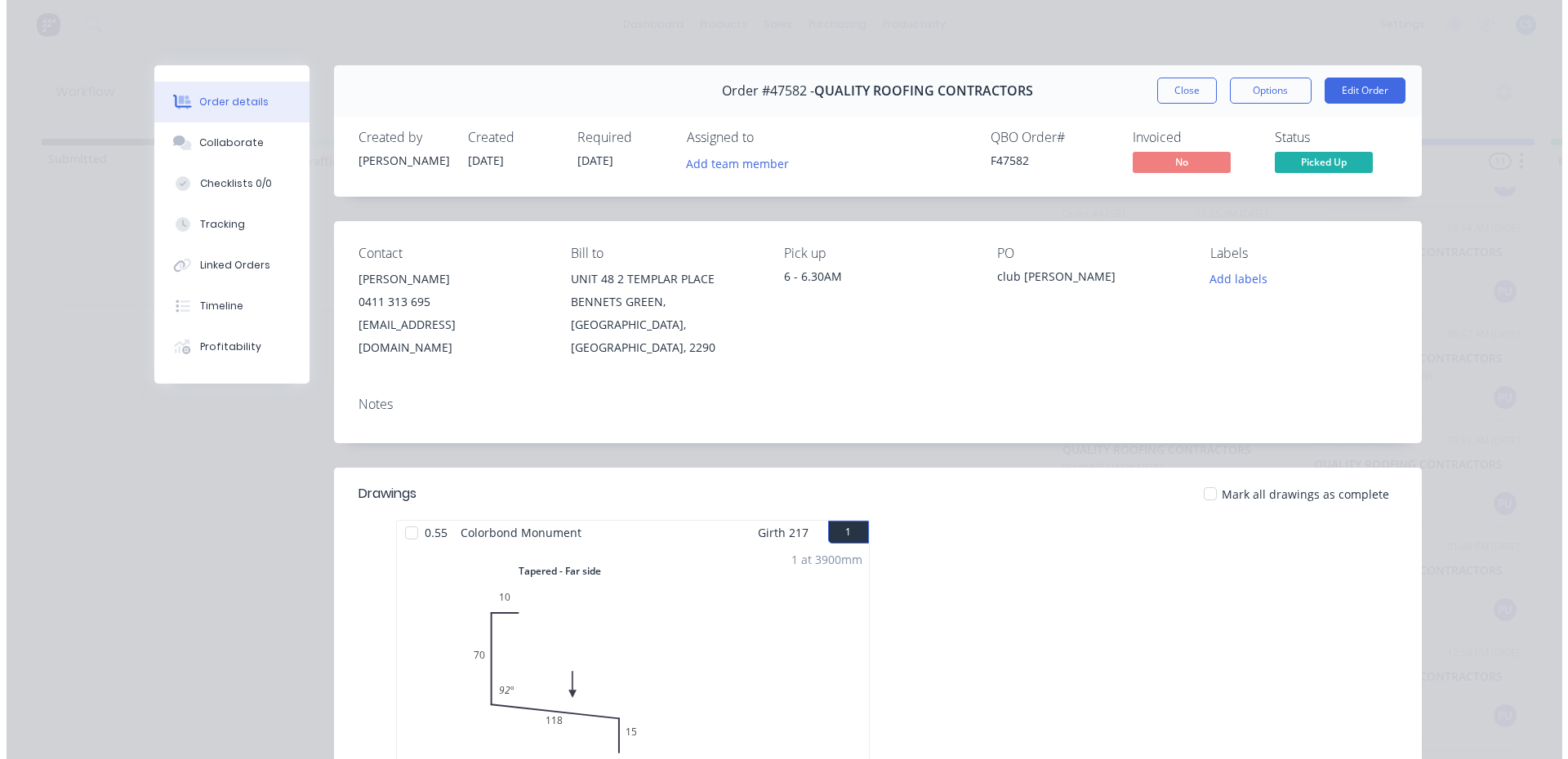
scroll to position [610, 0]
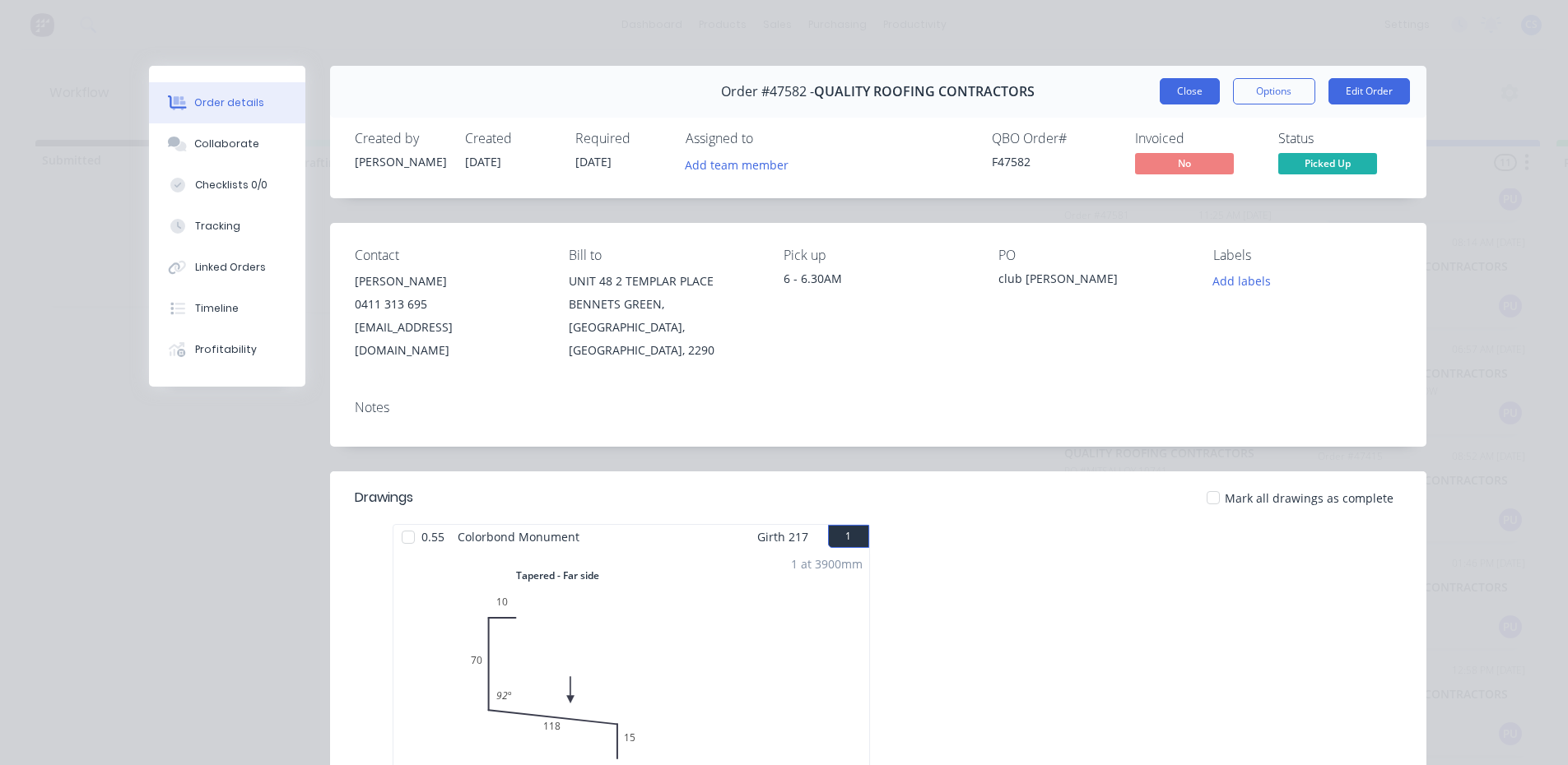
click at [1177, 100] on button "Close" at bounding box center [1189, 91] width 60 height 27
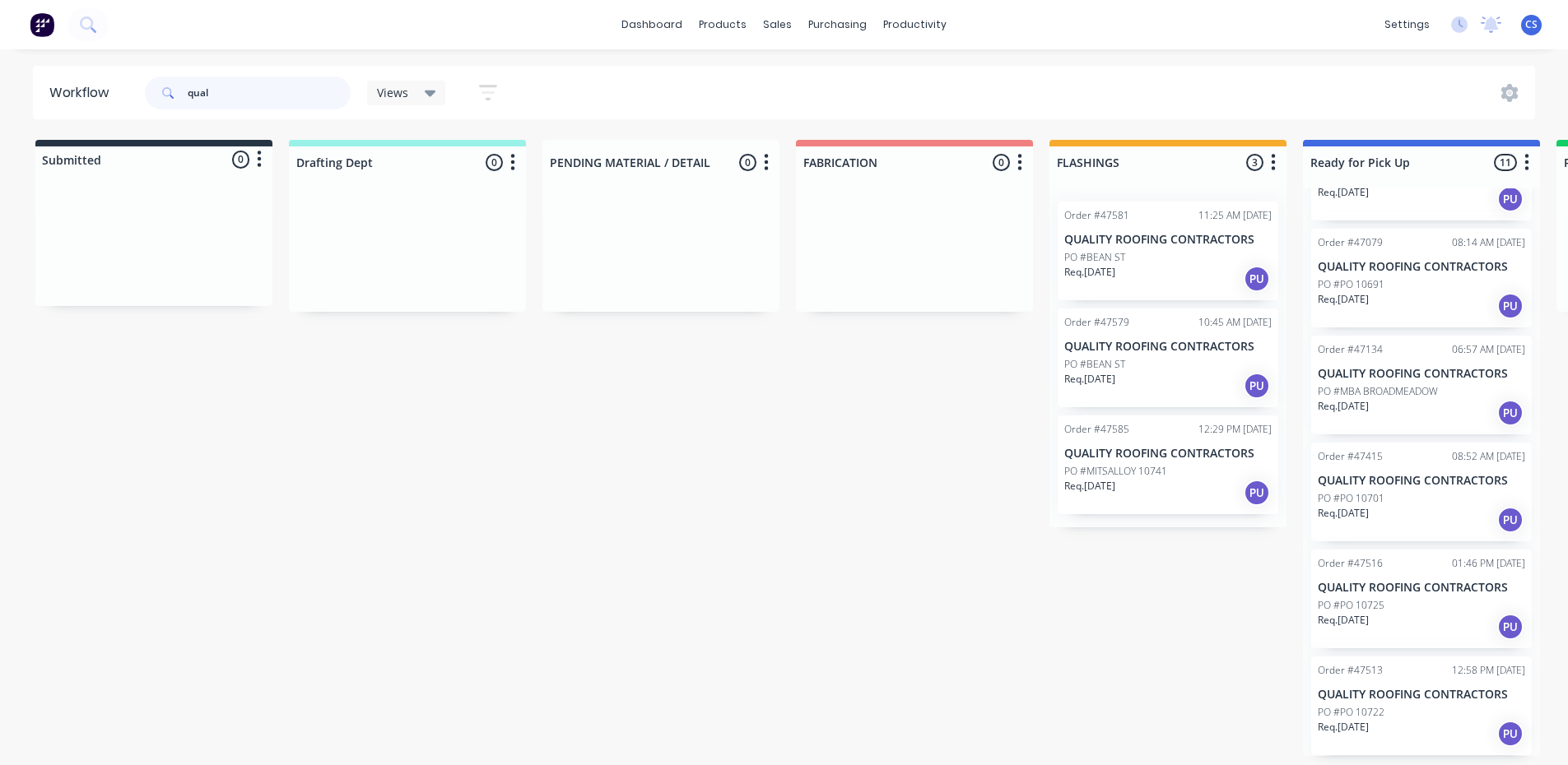
drag, startPoint x: 224, startPoint y: 95, endPoint x: 164, endPoint y: 76, distance: 62.9
click at [164, 76] on div "qual" at bounding box center [248, 93] width 206 height 33
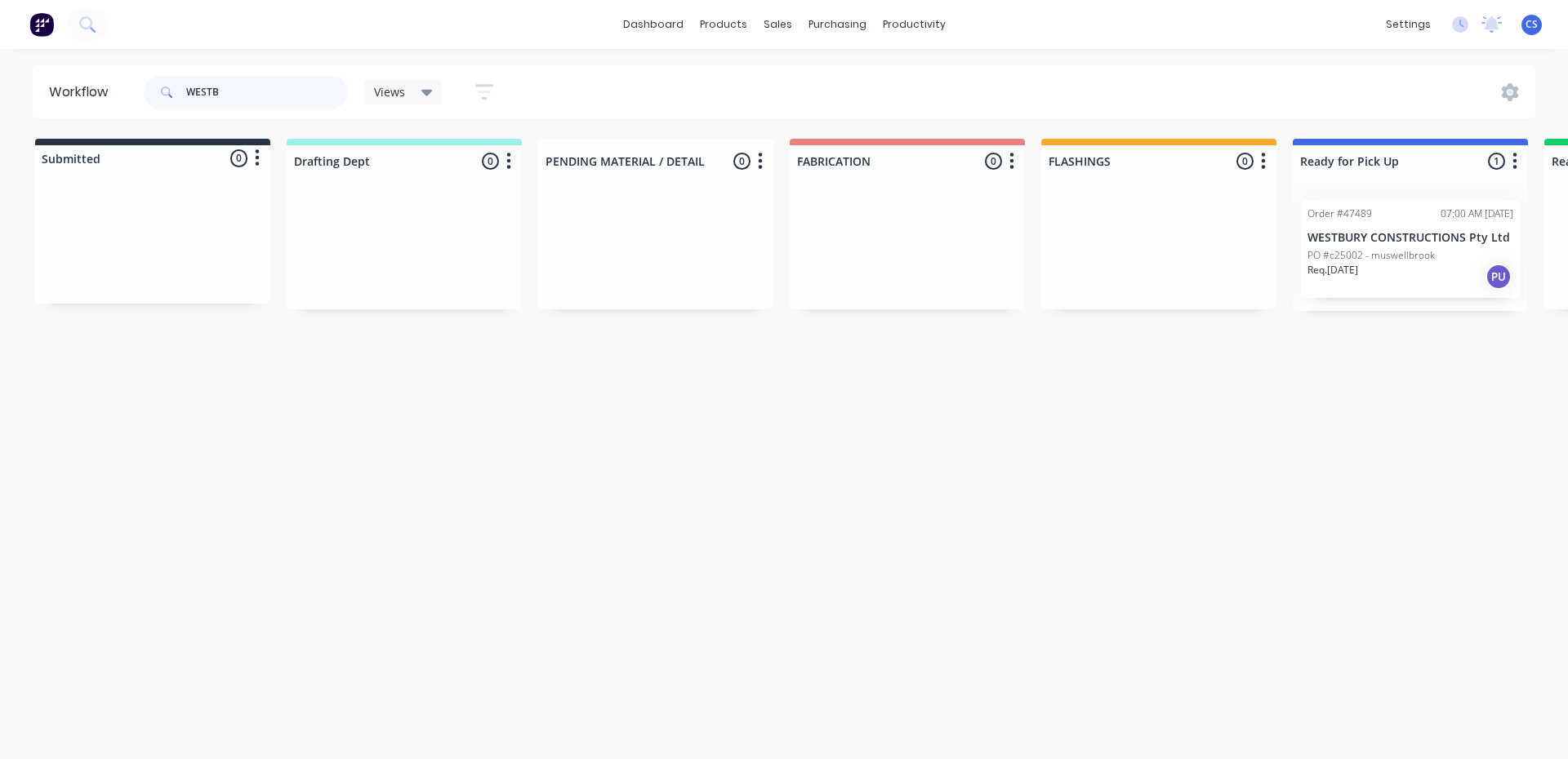
type input "WESTB"
click at [1451, 252] on div "PO #c25002 - muswellbrook" at bounding box center [1410, 255] width 206 height 15
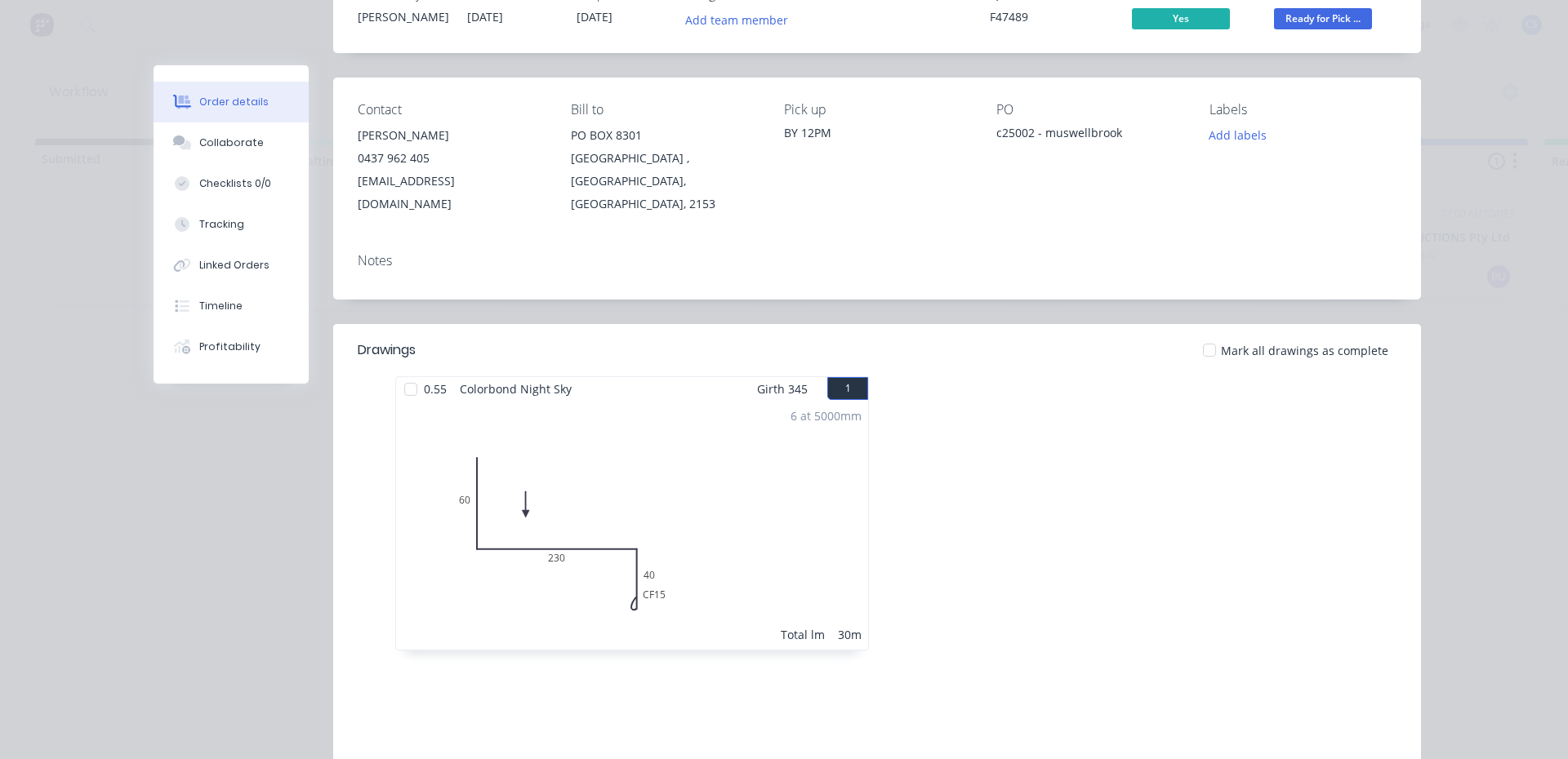
scroll to position [0, 0]
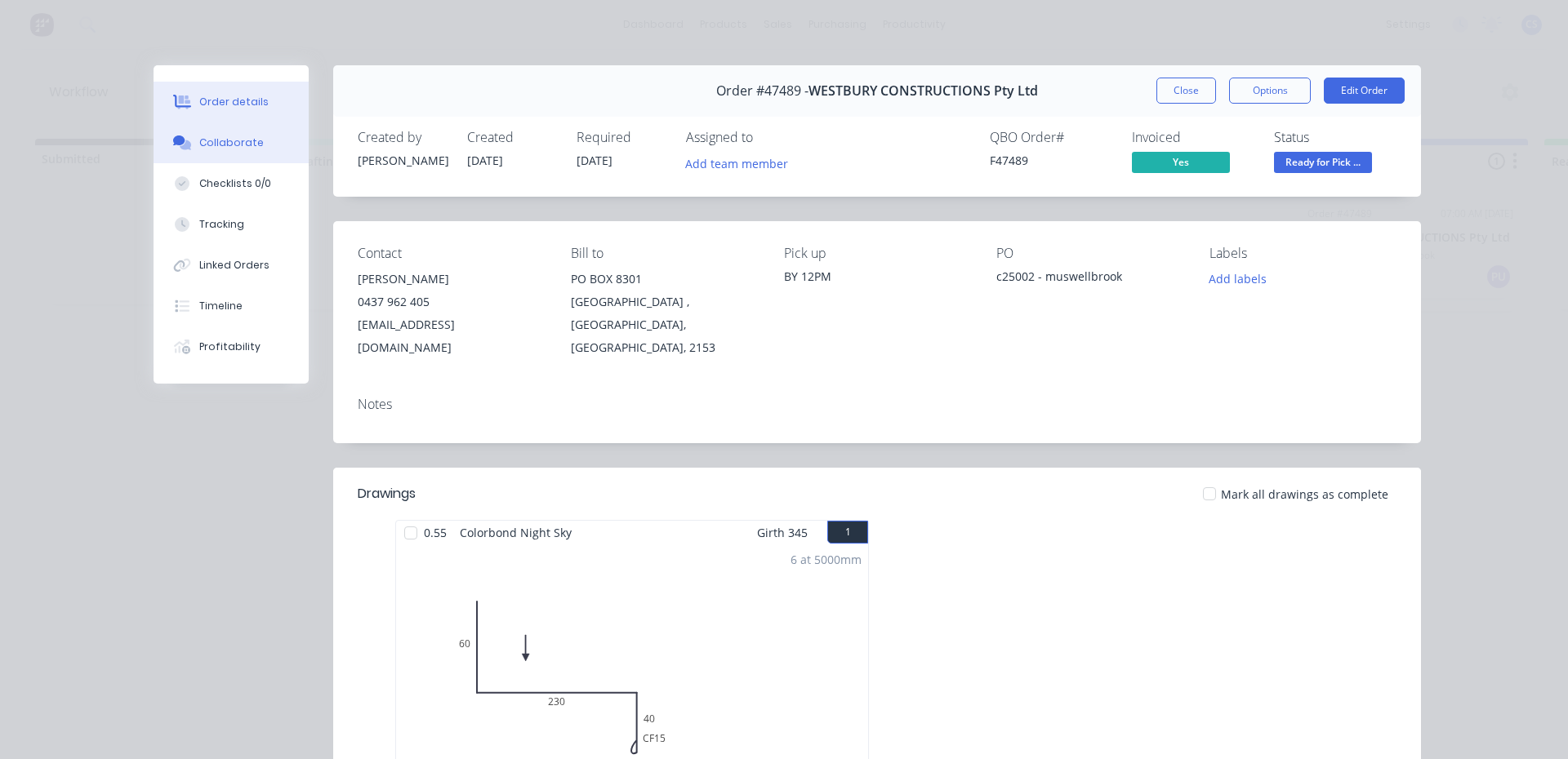
click at [250, 137] on div "Collaborate" at bounding box center [231, 143] width 64 height 15
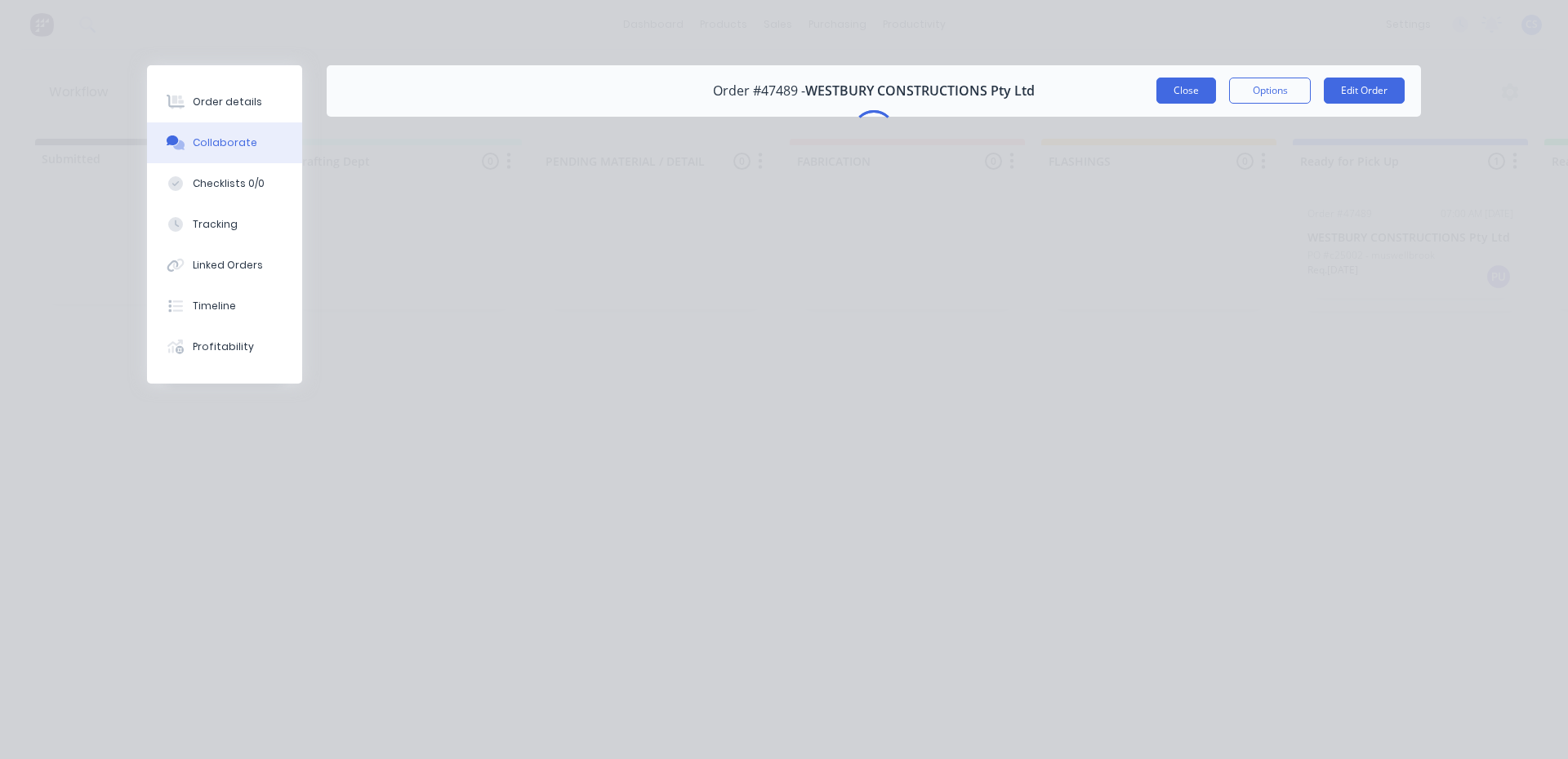
click at [1195, 86] on button "Close" at bounding box center [1186, 91] width 59 height 26
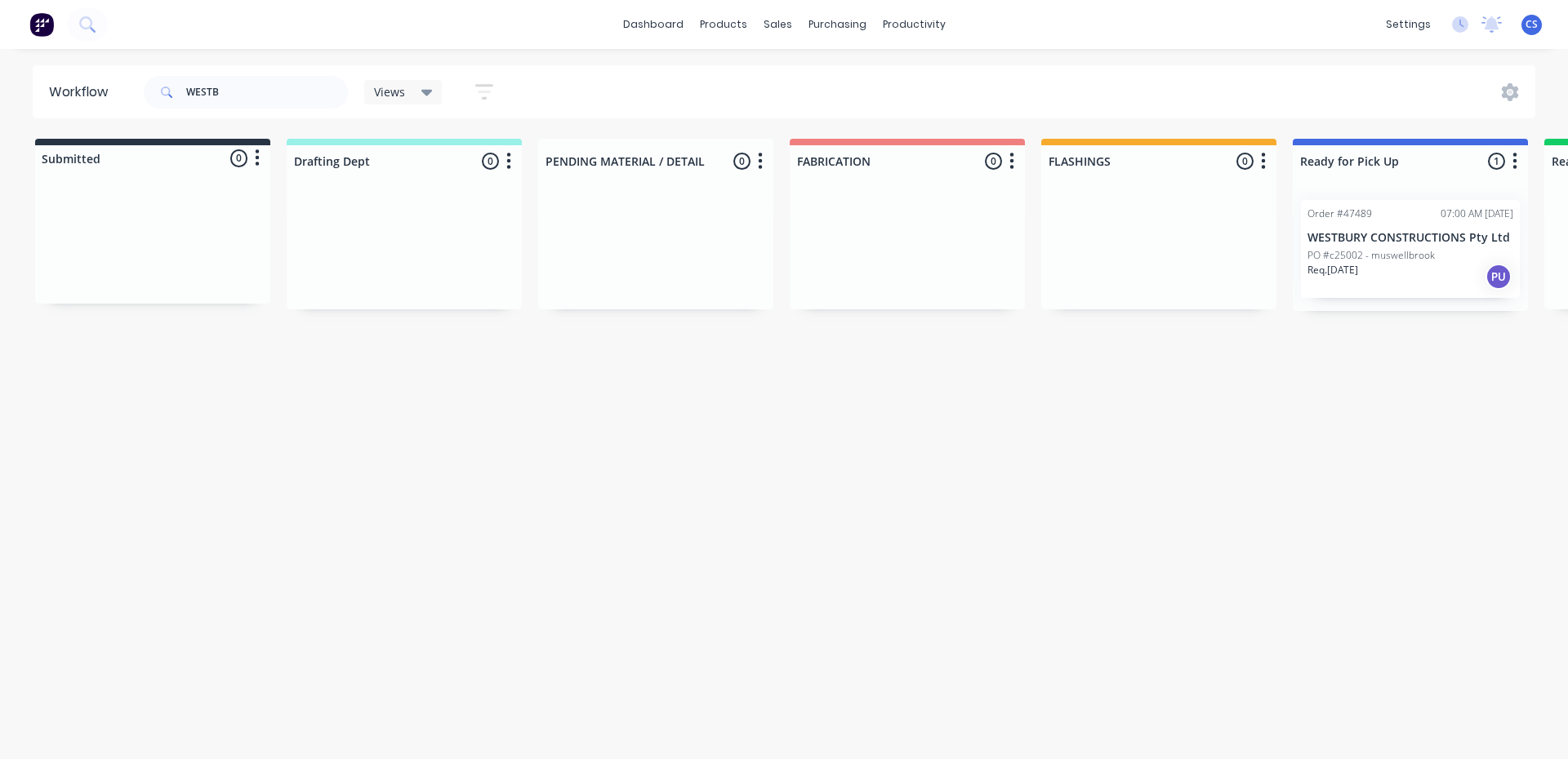
click at [1344, 266] on p "Req. [DATE]" at bounding box center [1332, 270] width 50 height 15
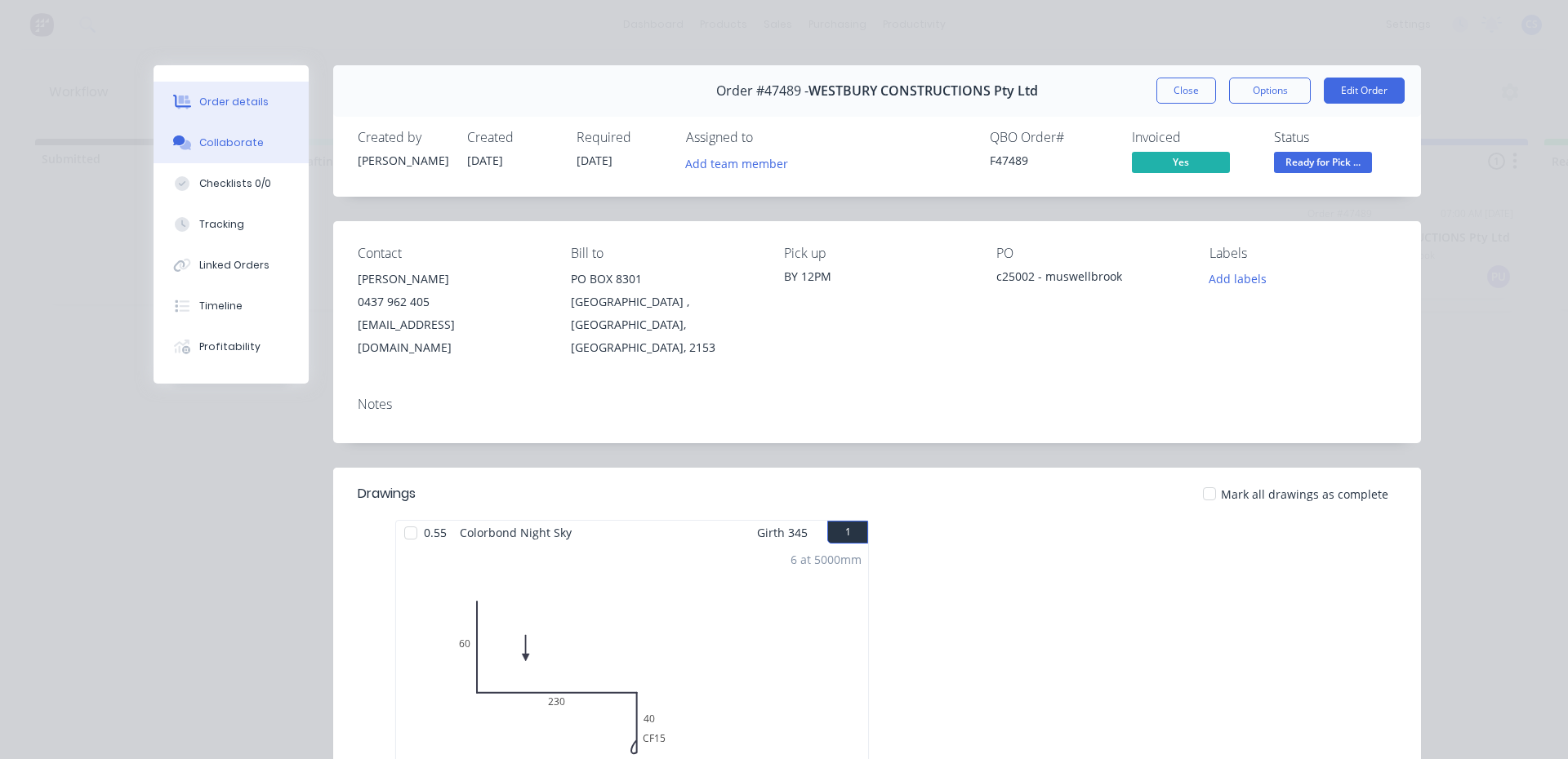
click at [246, 139] on div "Collaborate" at bounding box center [231, 143] width 64 height 15
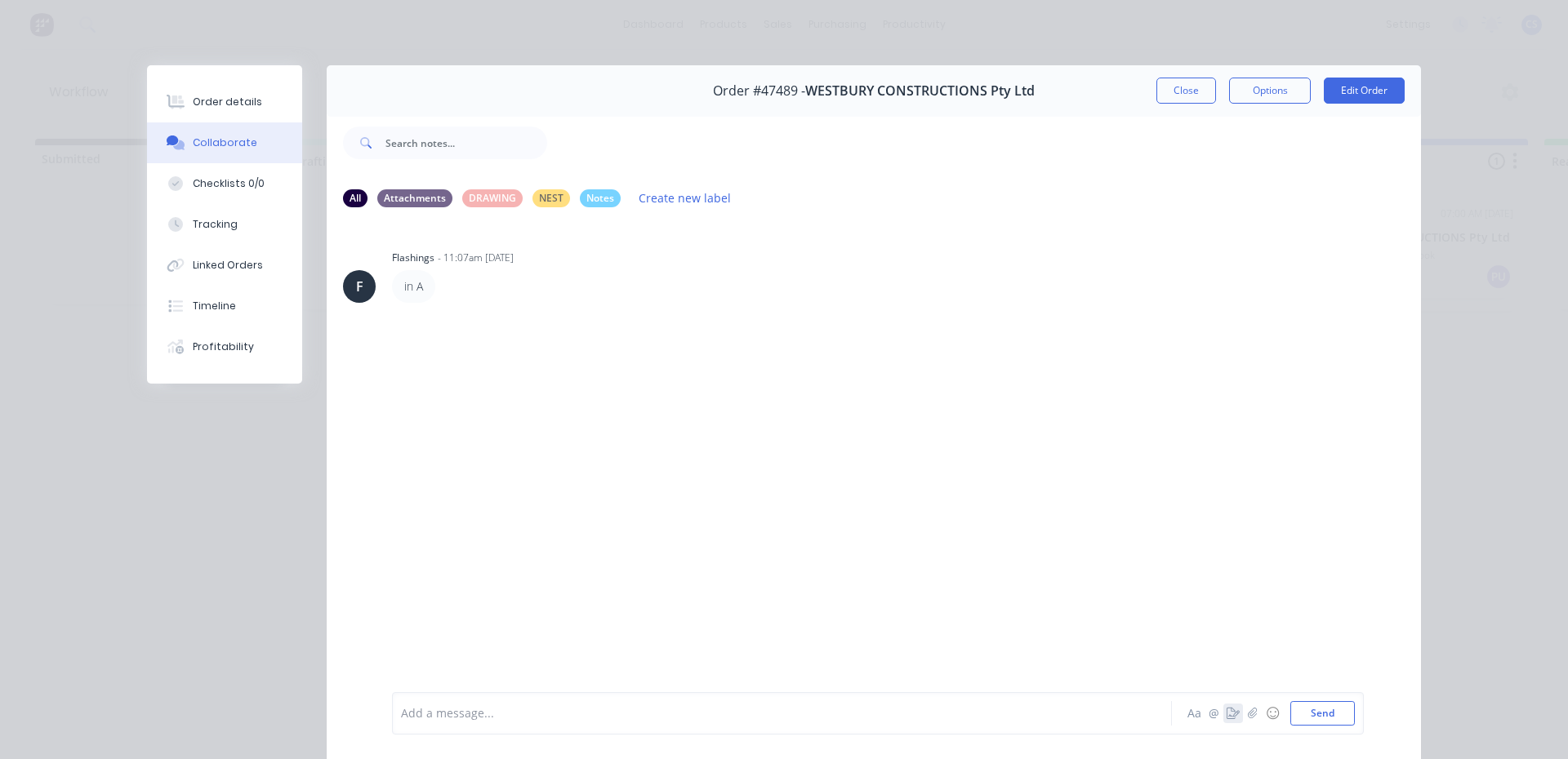
click at [1230, 709] on icon "button" at bounding box center [1233, 714] width 13 height 12
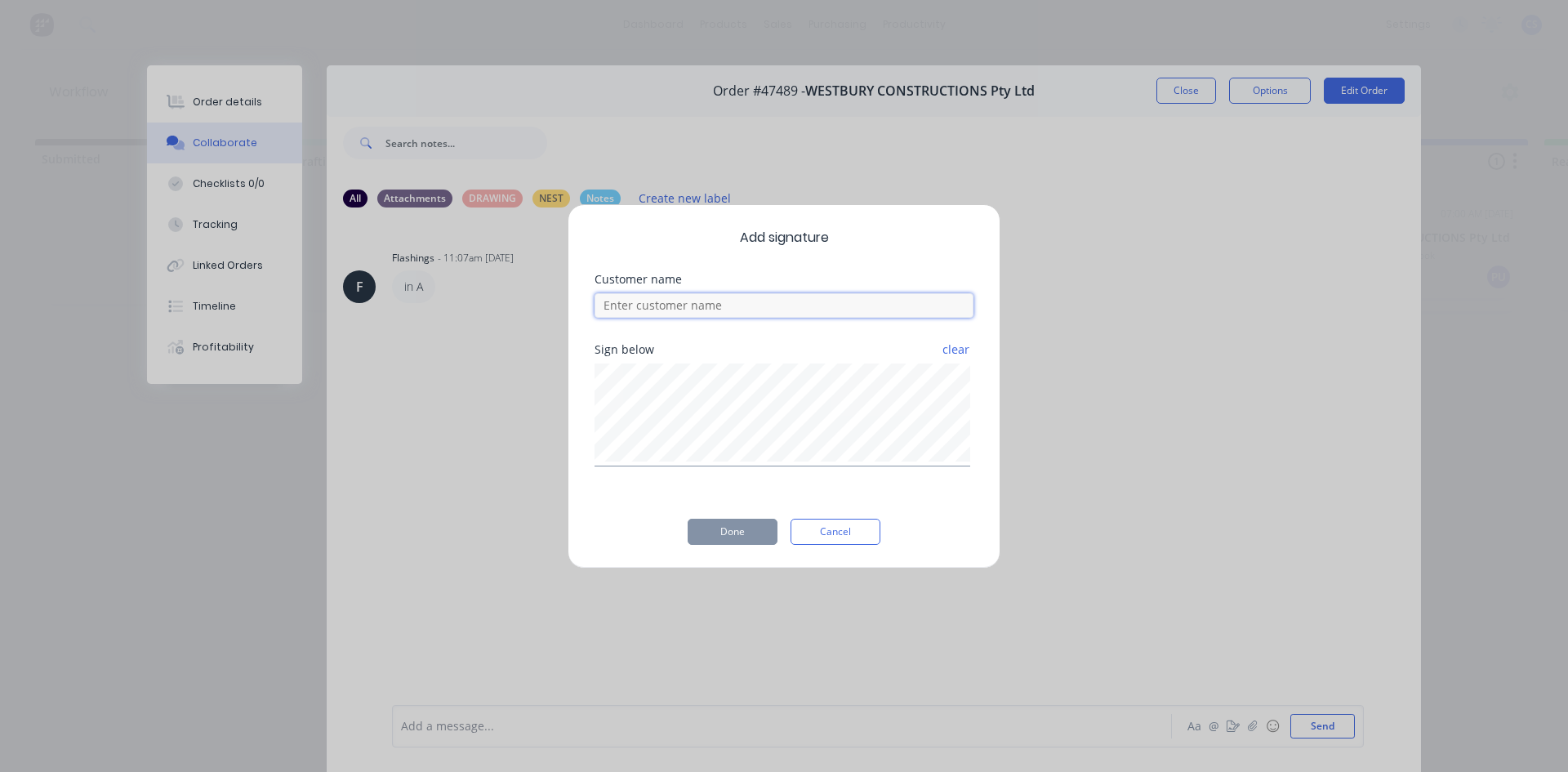
click at [832, 310] on input at bounding box center [784, 306] width 379 height 25
type input "[PERSON_NAME]"
click at [724, 536] on button "Done" at bounding box center [732, 532] width 90 height 26
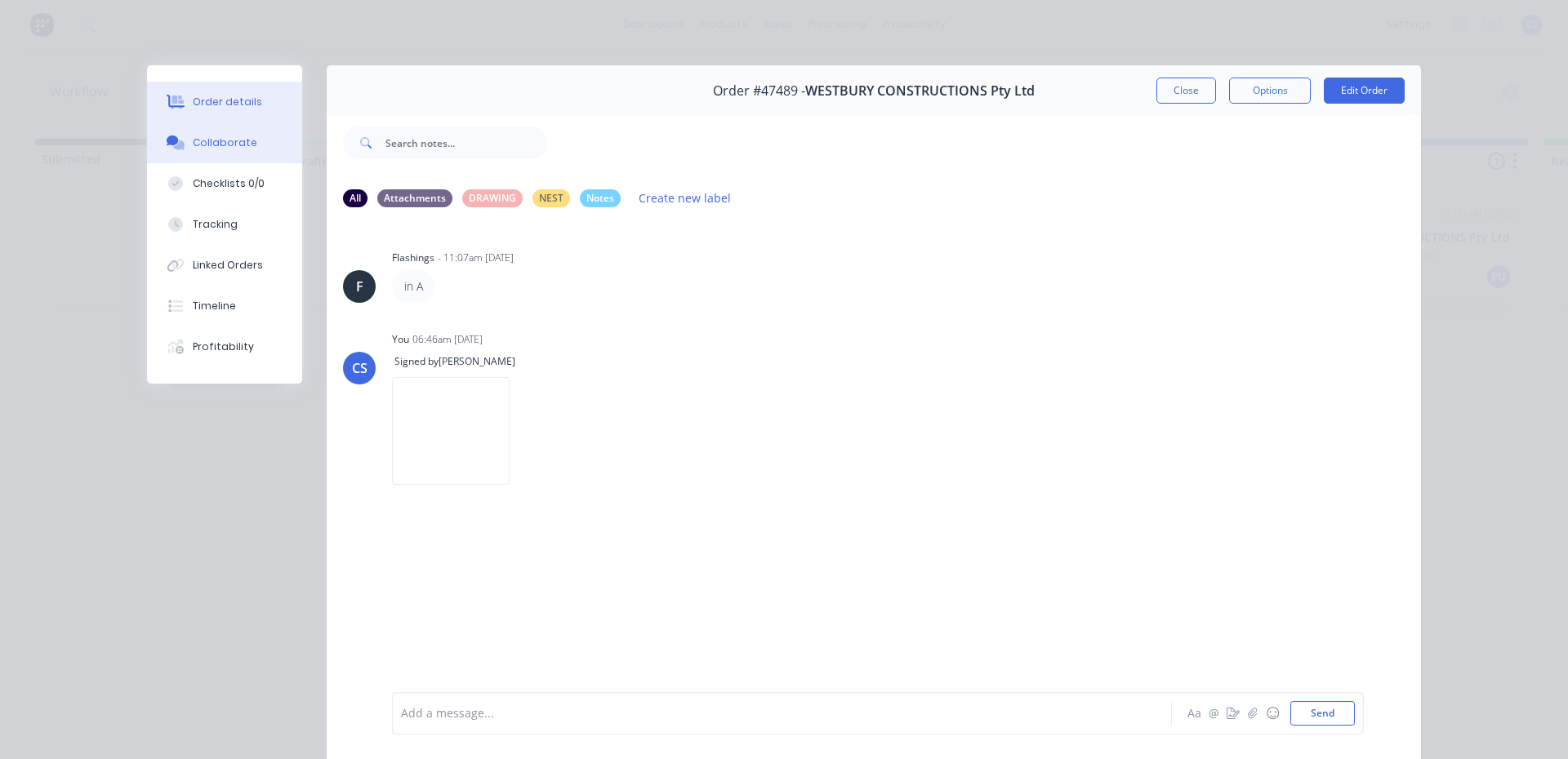
click at [185, 95] on button "Order details" at bounding box center [224, 102] width 155 height 41
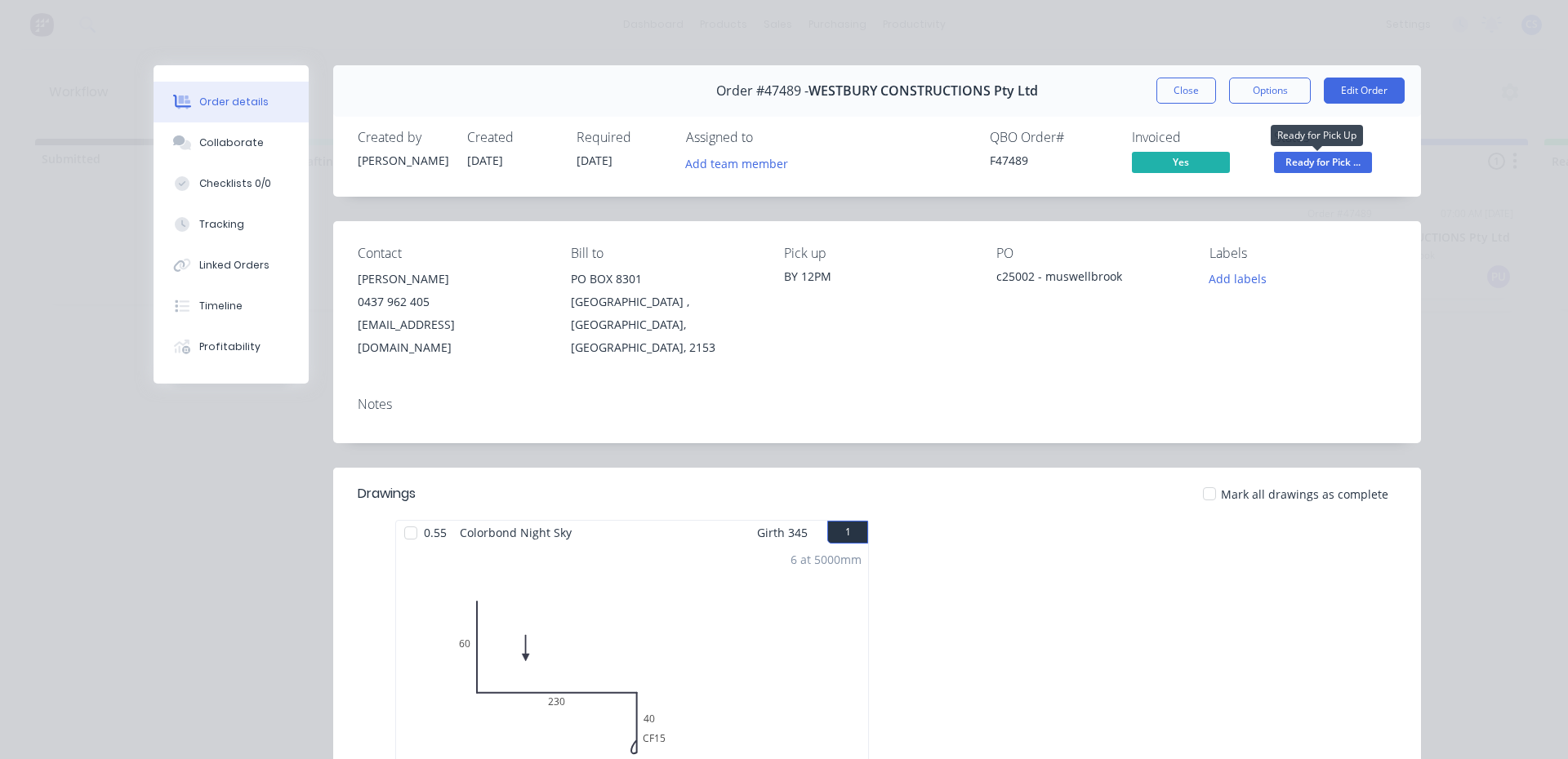
click at [1299, 159] on span "Ready for Pick ..." at bounding box center [1323, 161] width 98 height 21
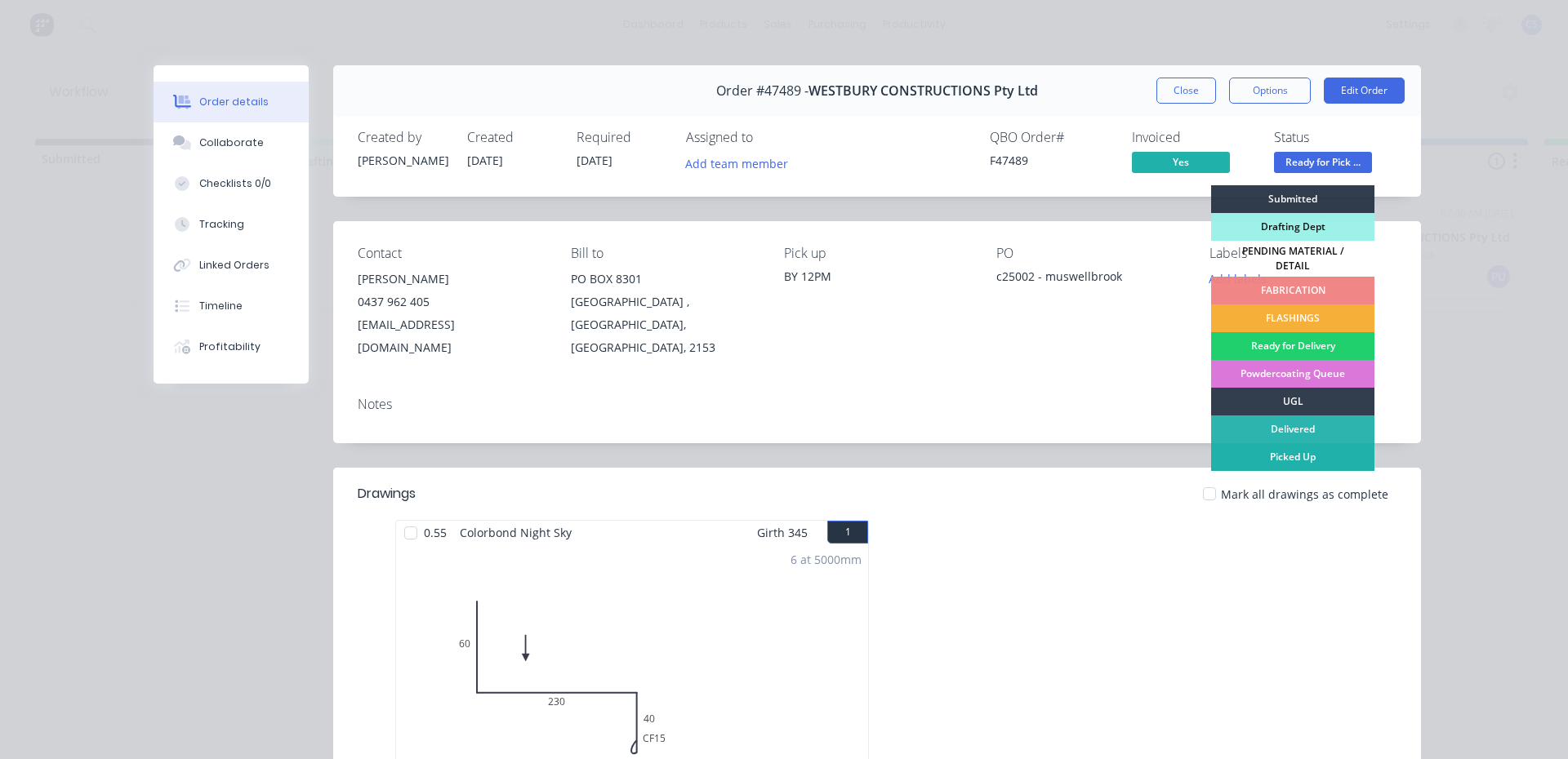
click at [1318, 452] on div "Picked Up" at bounding box center [1292, 457] width 163 height 28
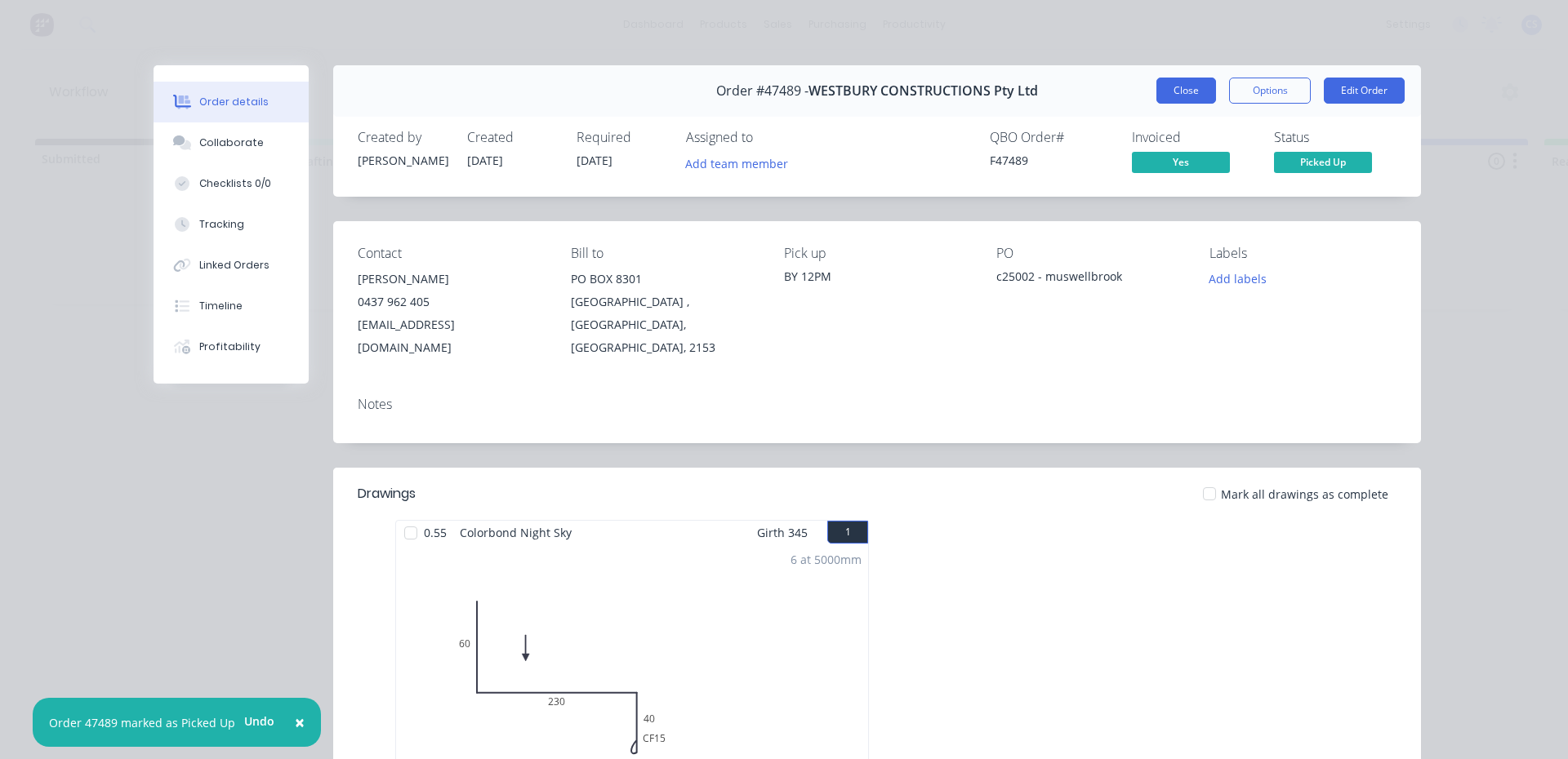
click at [1196, 83] on button "Close" at bounding box center [1186, 91] width 59 height 26
